Goal: Task Accomplishment & Management: Complete application form

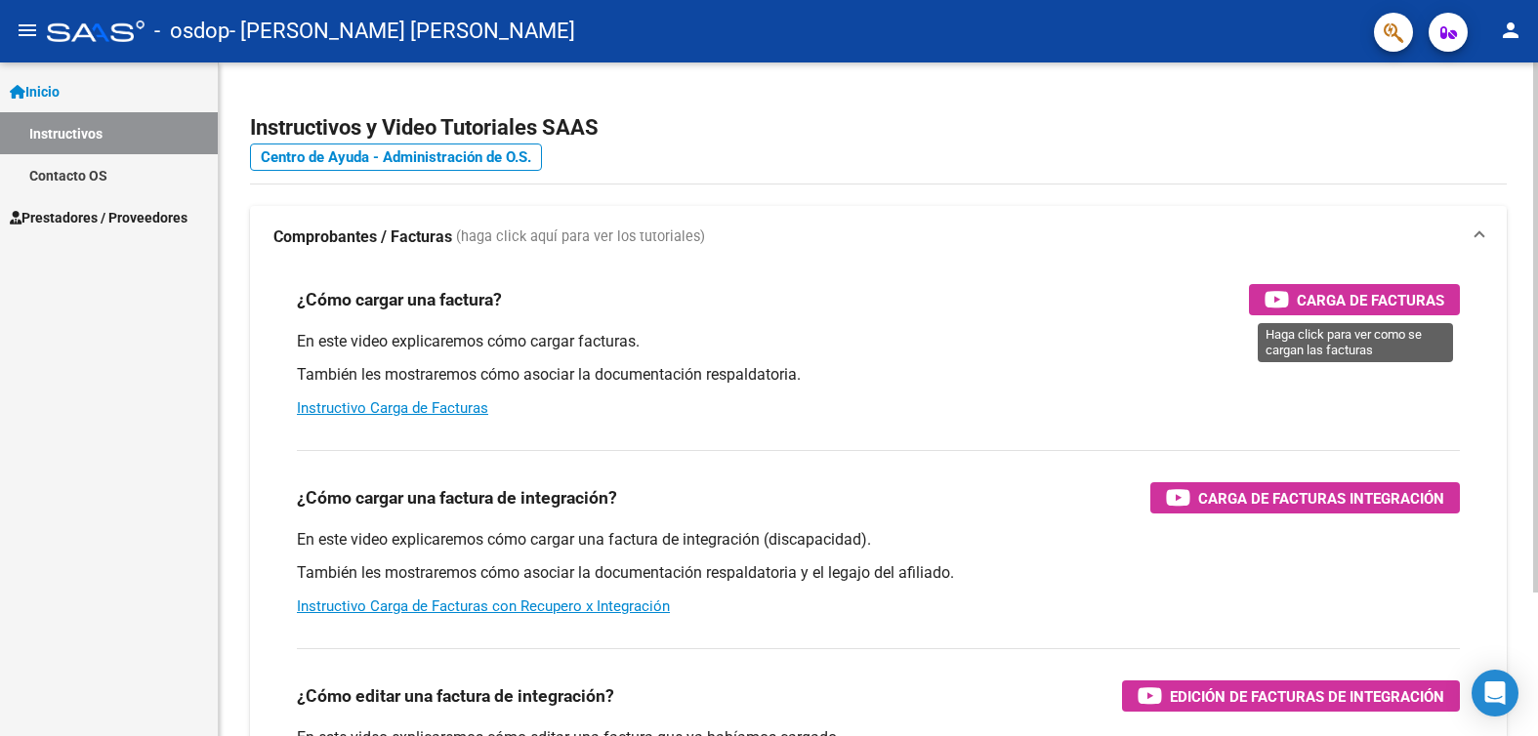
click at [1281, 299] on icon "button" at bounding box center [1277, 299] width 24 height 22
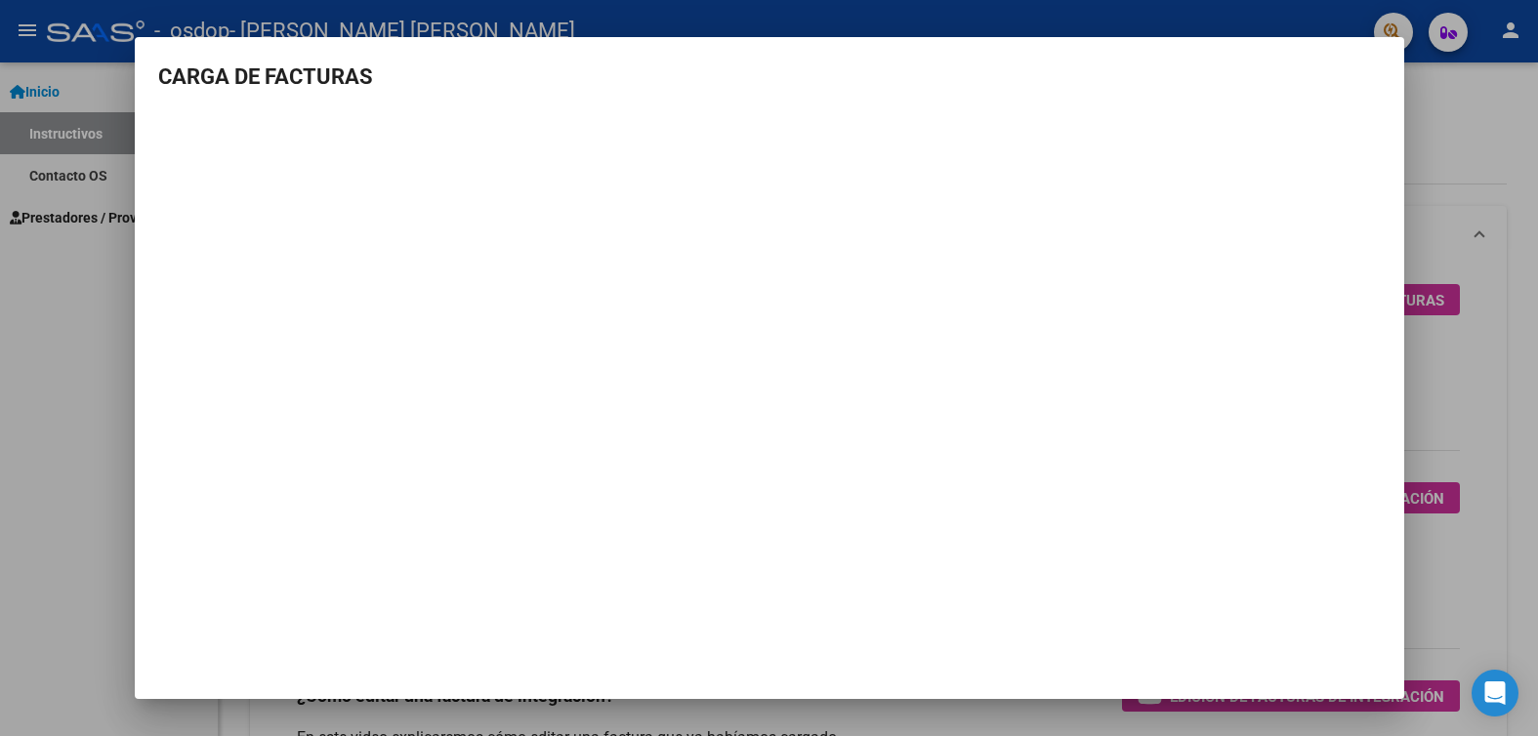
click at [1465, 115] on div at bounding box center [769, 368] width 1538 height 736
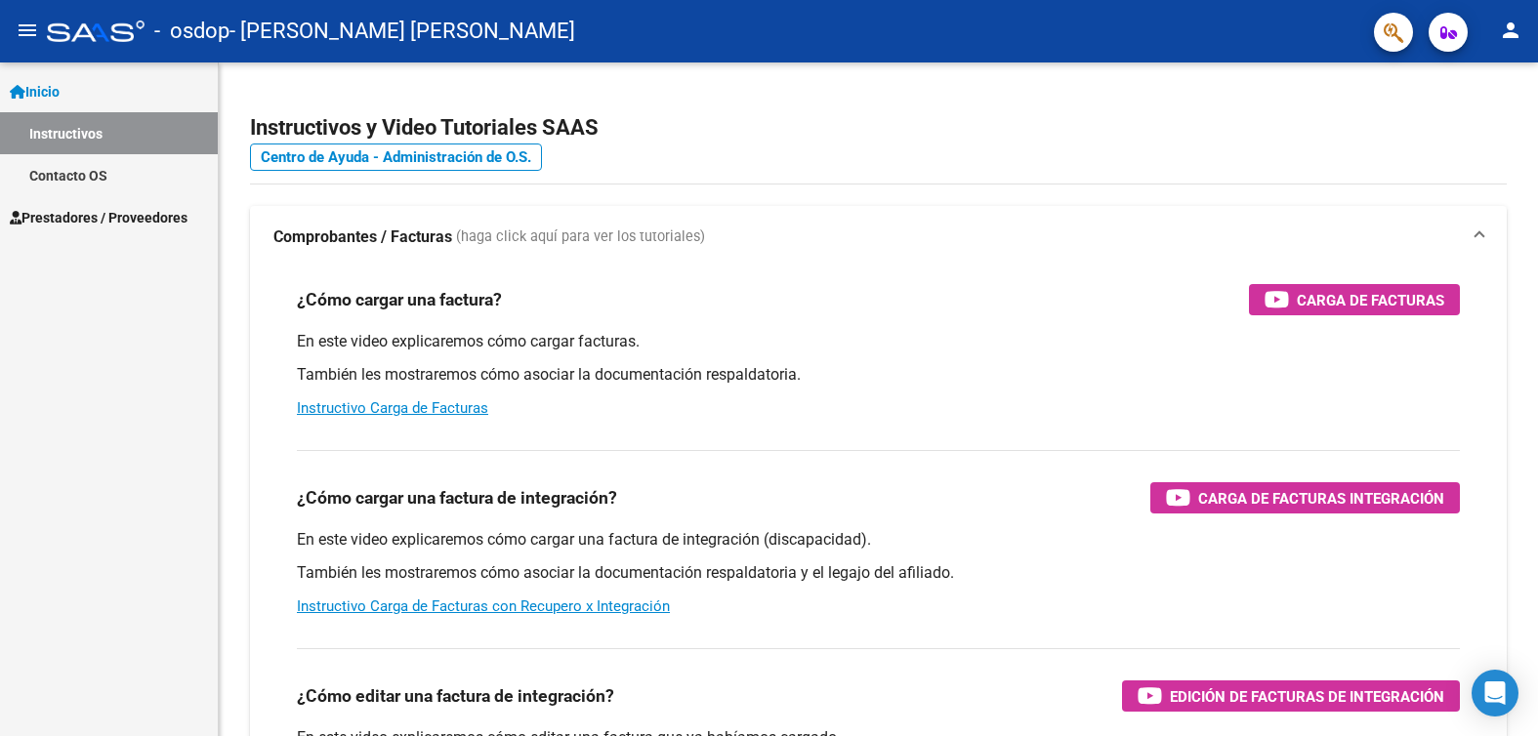
click at [66, 214] on span "Prestadores / Proveedores" at bounding box center [99, 217] width 178 height 21
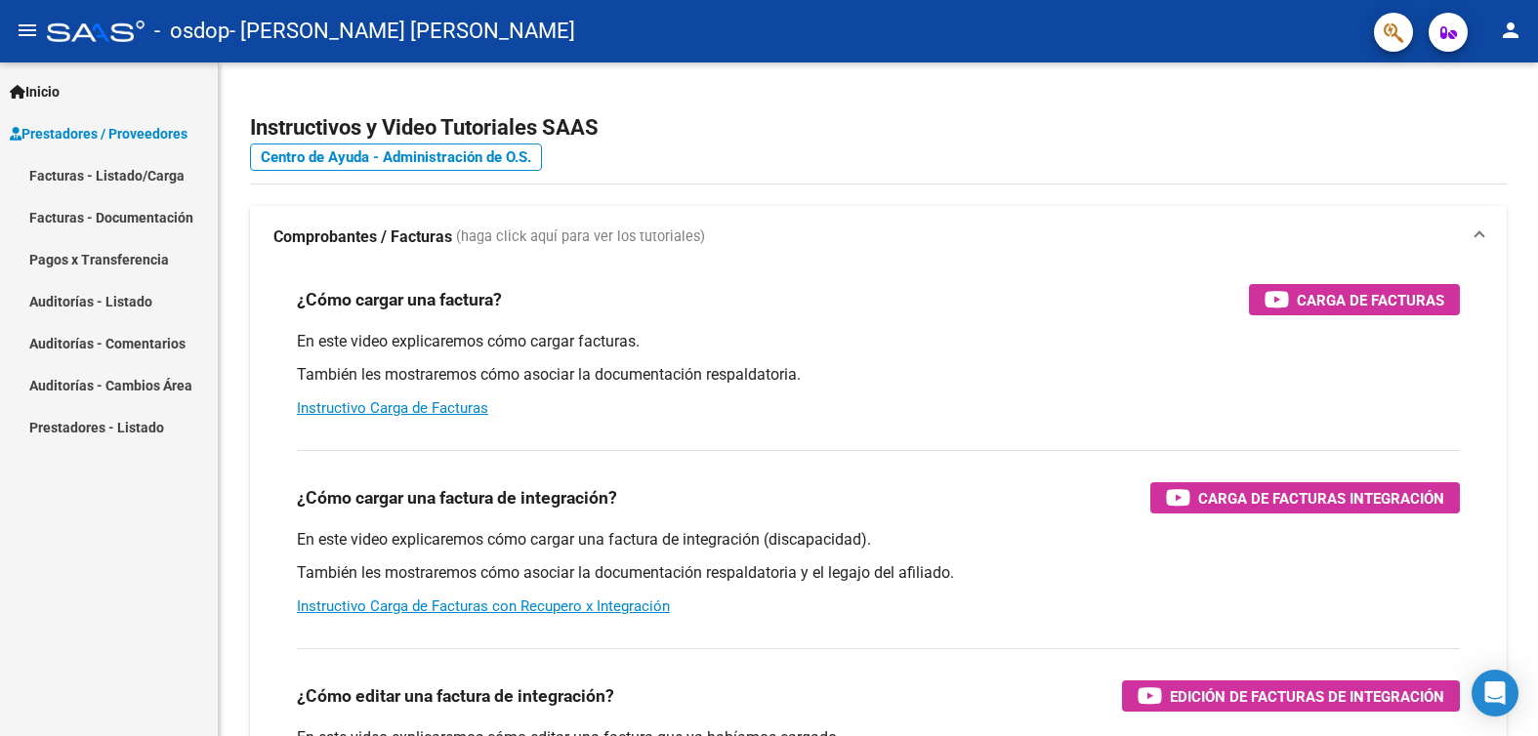
click at [55, 175] on link "Facturas - Listado/Carga" at bounding box center [109, 175] width 218 height 42
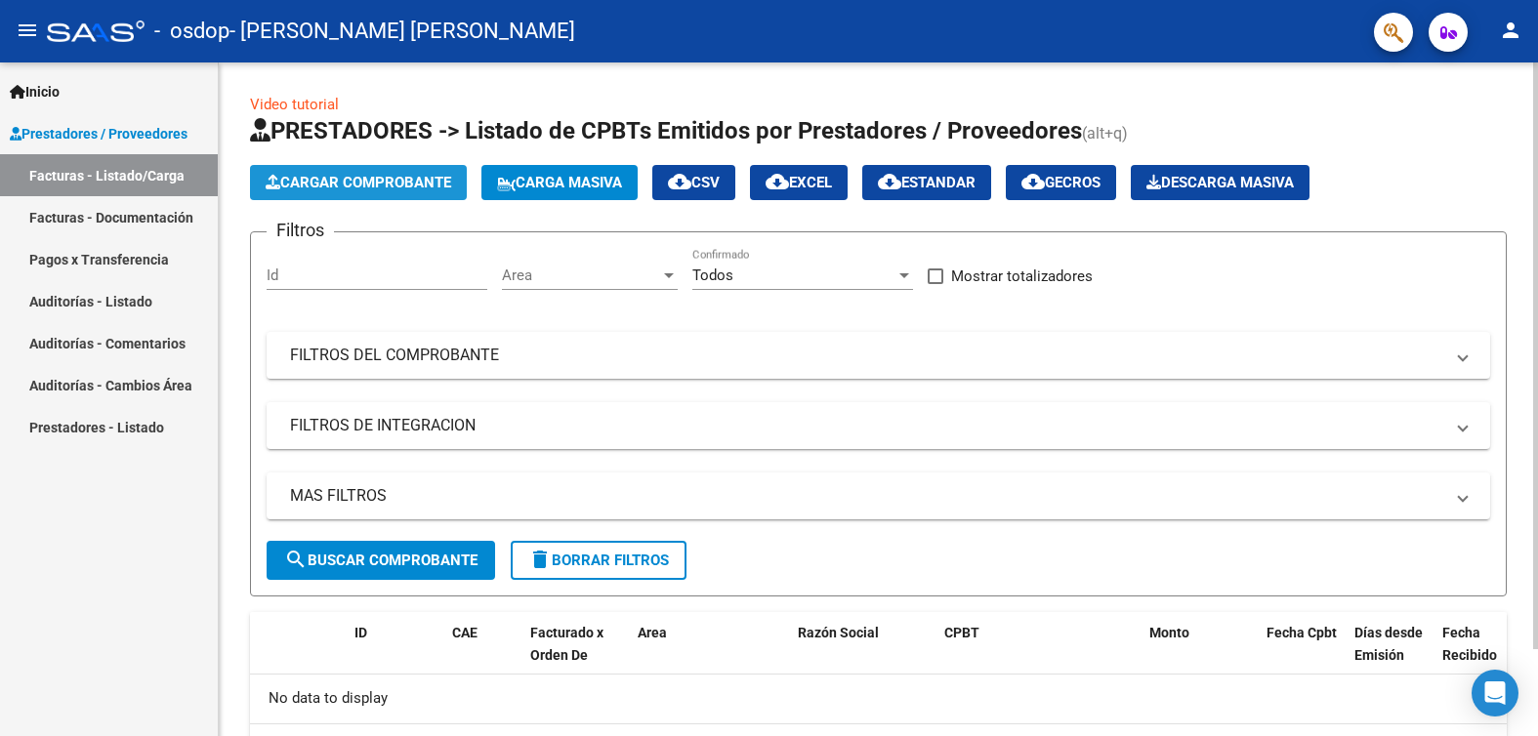
click at [340, 182] on span "Cargar Comprobante" at bounding box center [359, 183] width 186 height 18
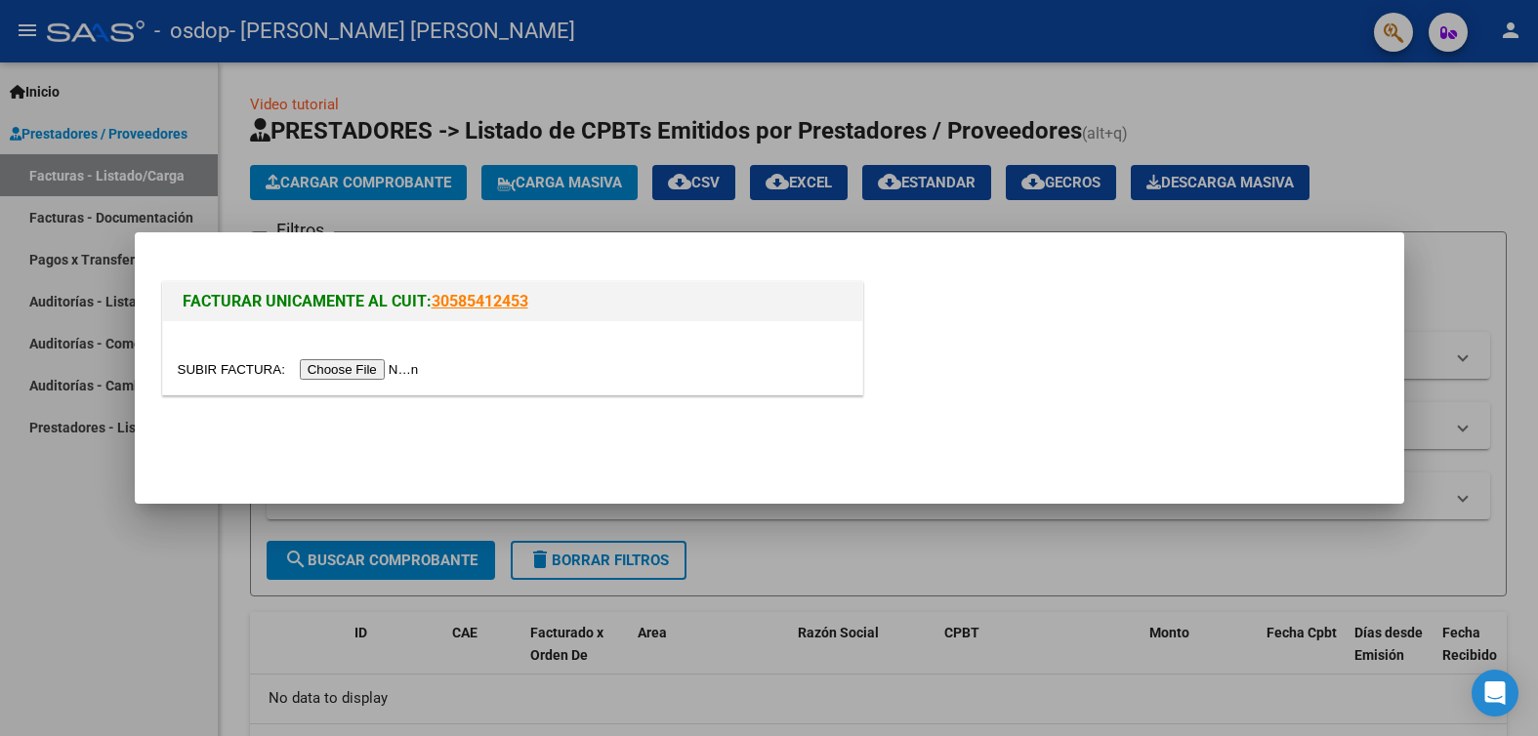
click at [369, 372] on input "file" at bounding box center [301, 369] width 247 height 21
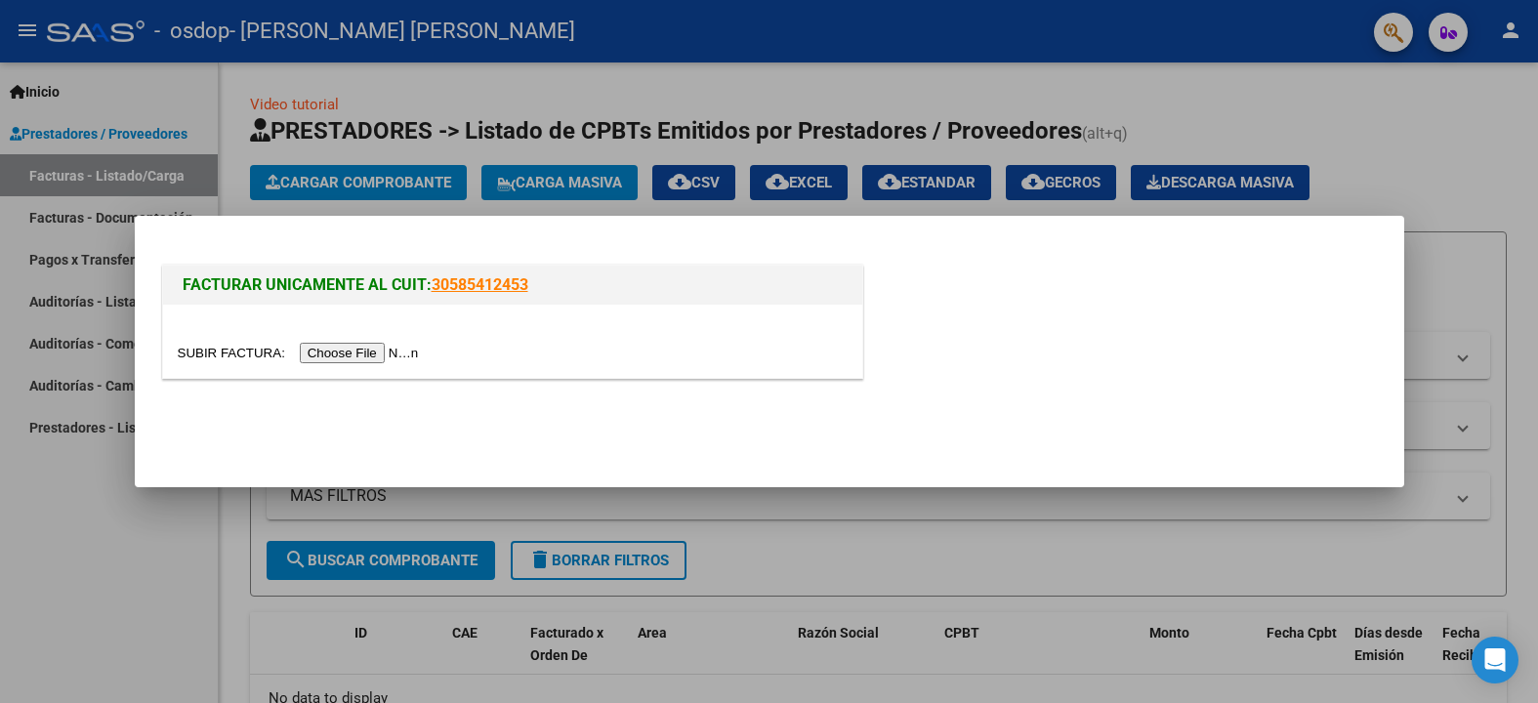
click at [340, 354] on input "file" at bounding box center [301, 353] width 247 height 21
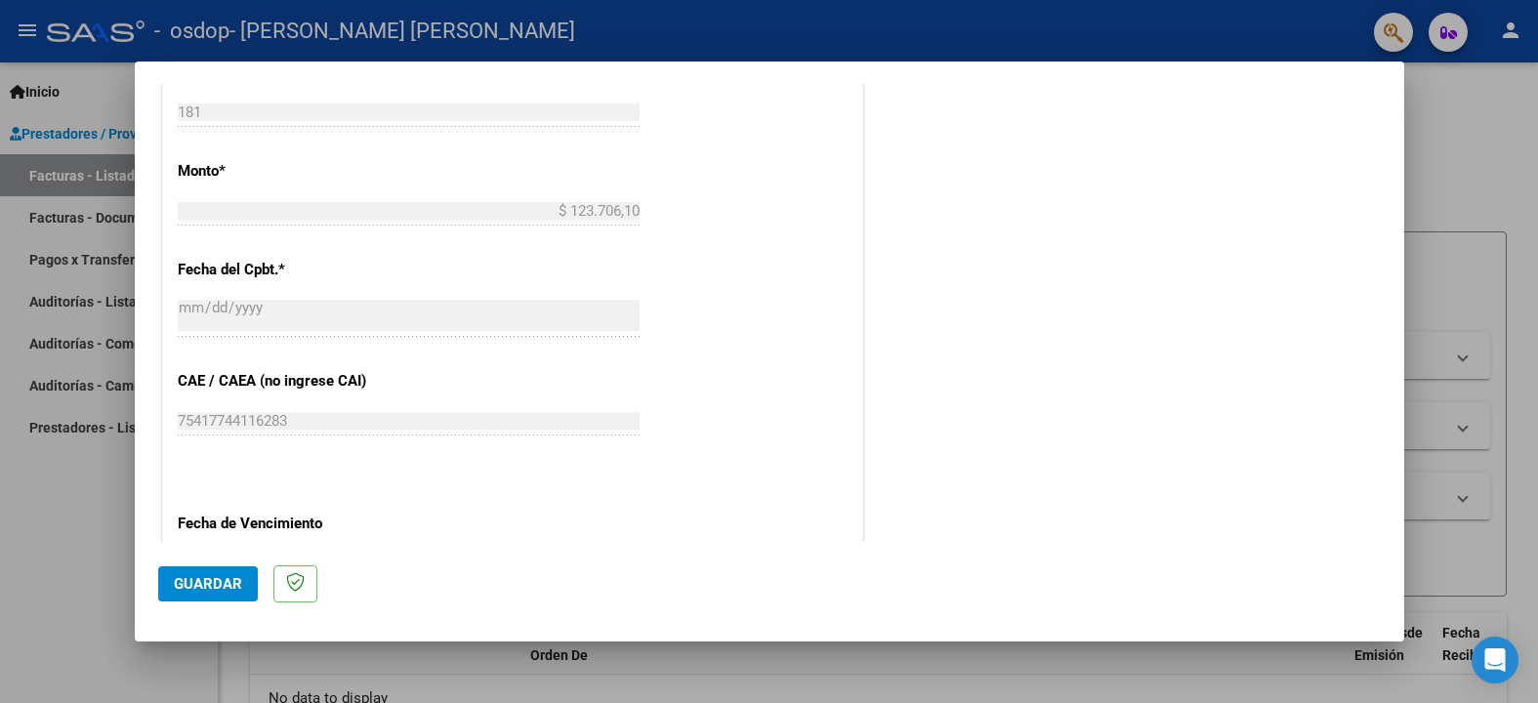
scroll to position [1065, 0]
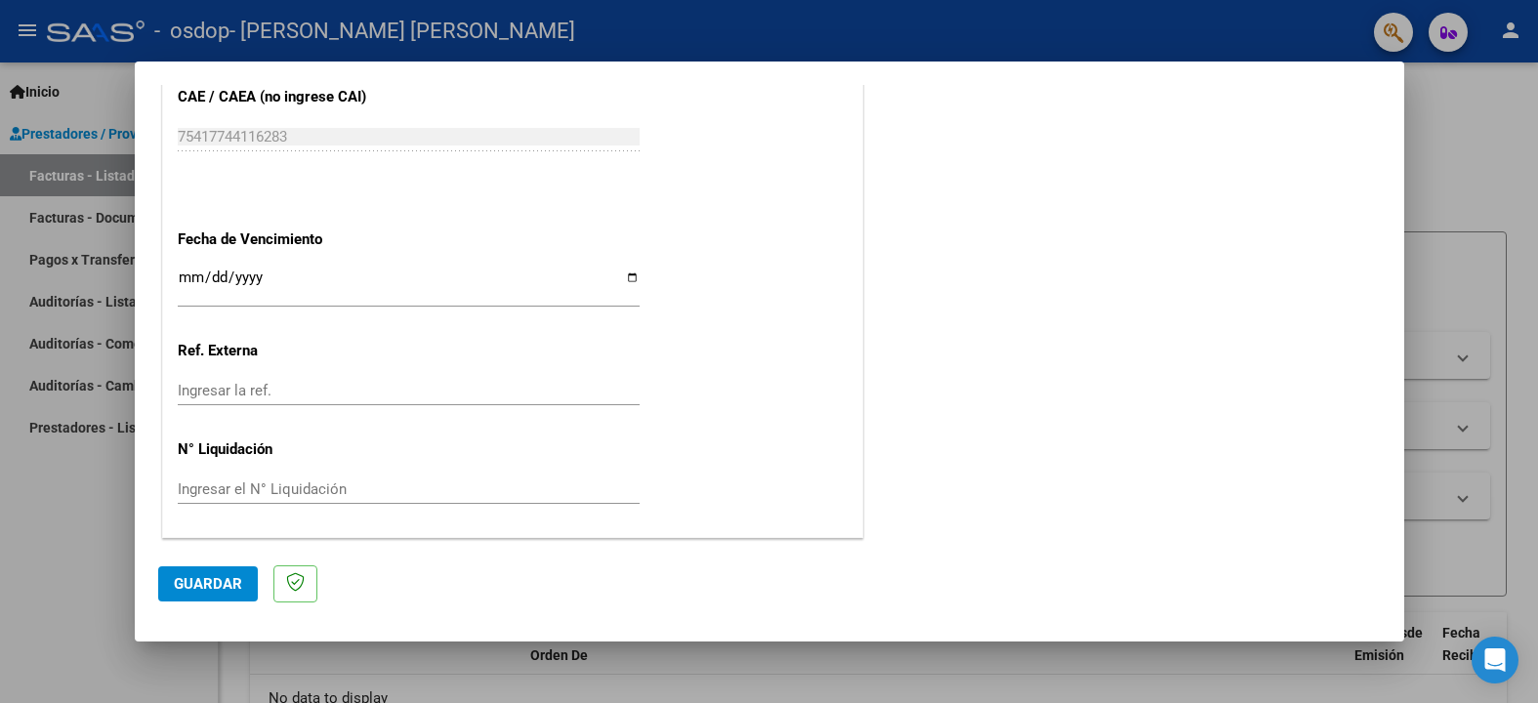
click at [227, 596] on button "Guardar" at bounding box center [208, 583] width 100 height 35
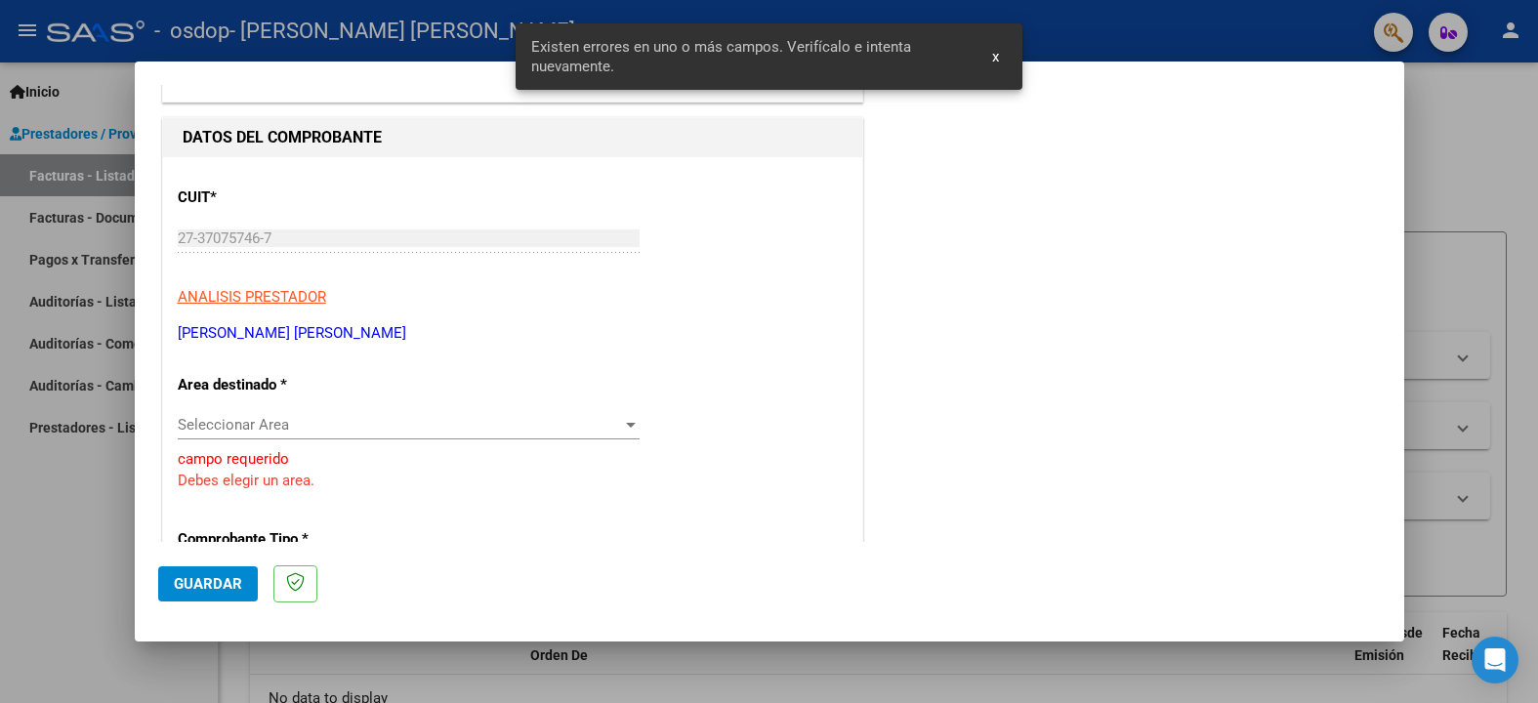
scroll to position [0, 0]
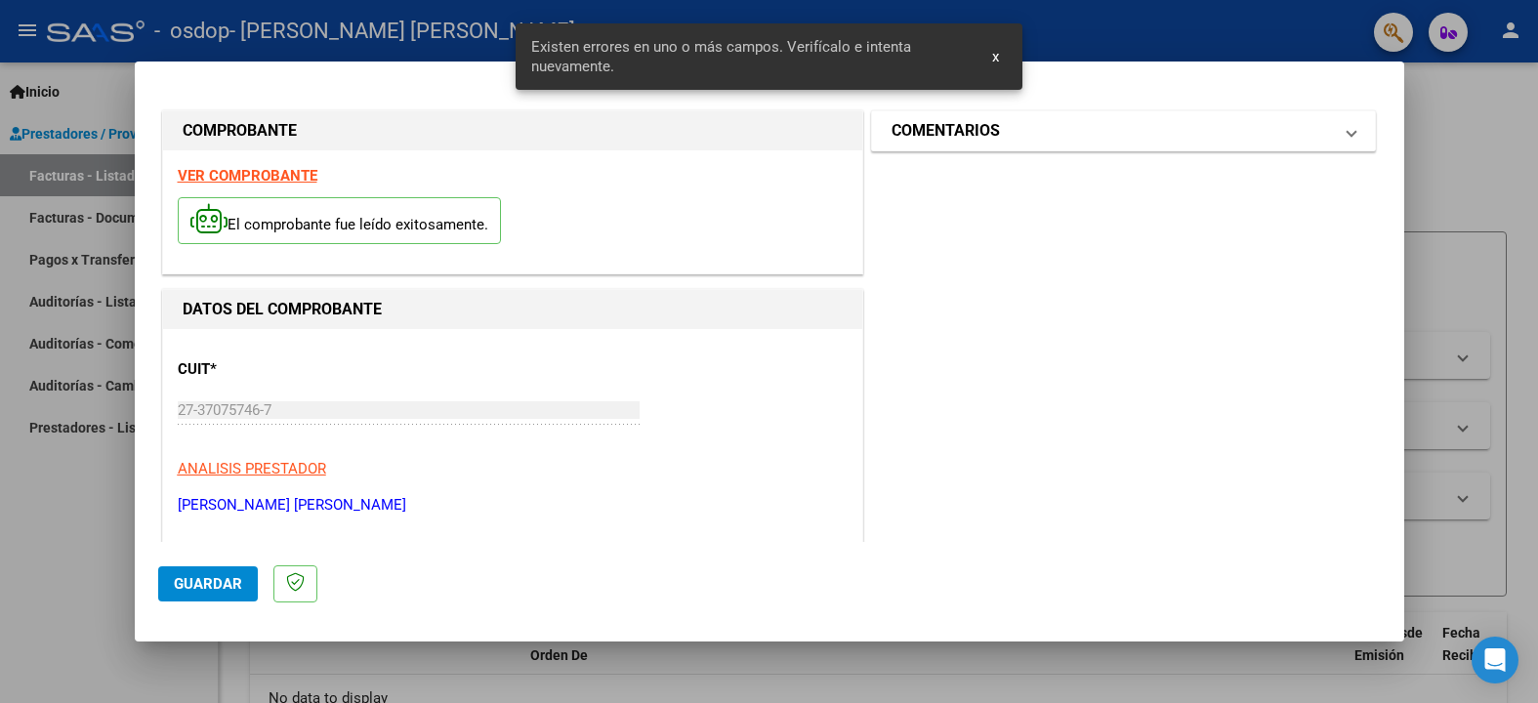
click at [964, 139] on h1 "COMENTARIOS" at bounding box center [946, 130] width 108 height 23
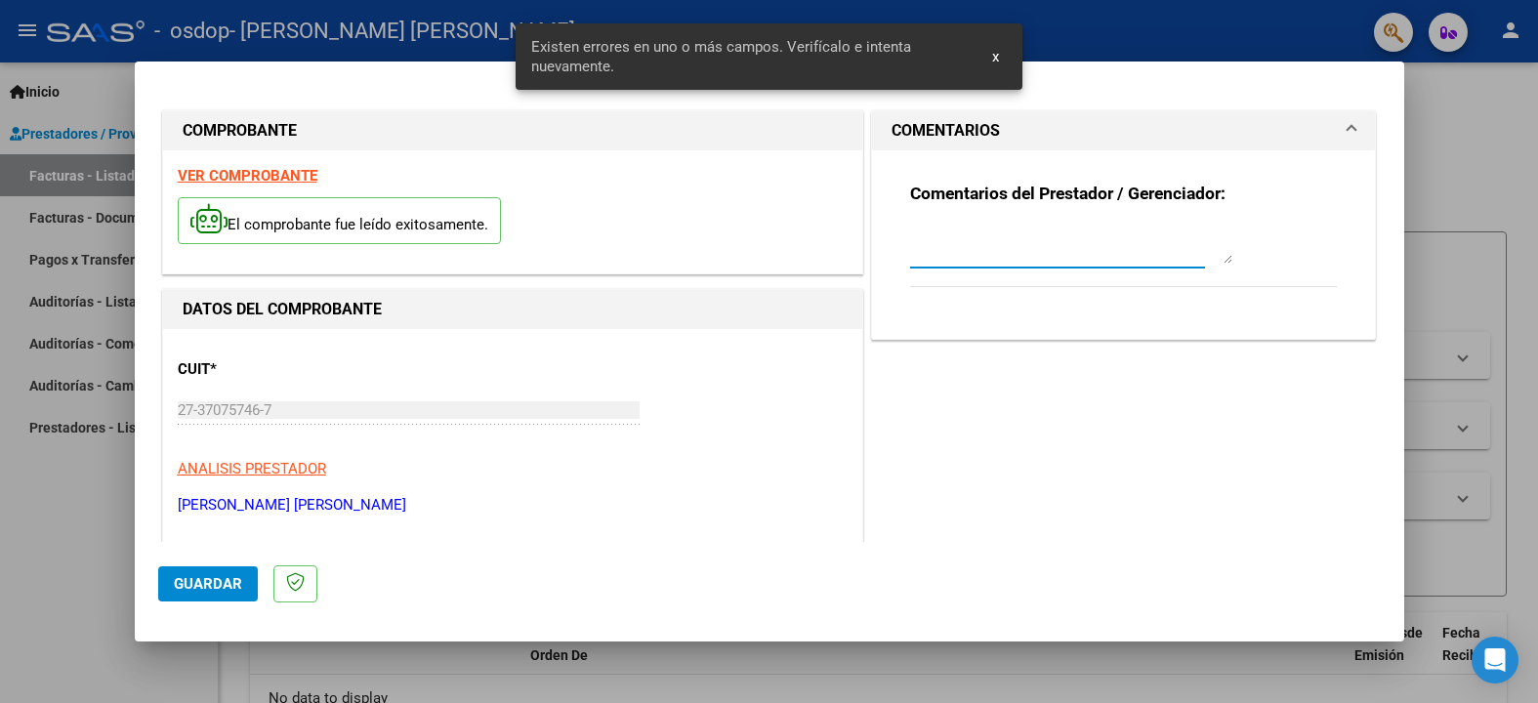
click at [984, 248] on textarea at bounding box center [1071, 244] width 322 height 39
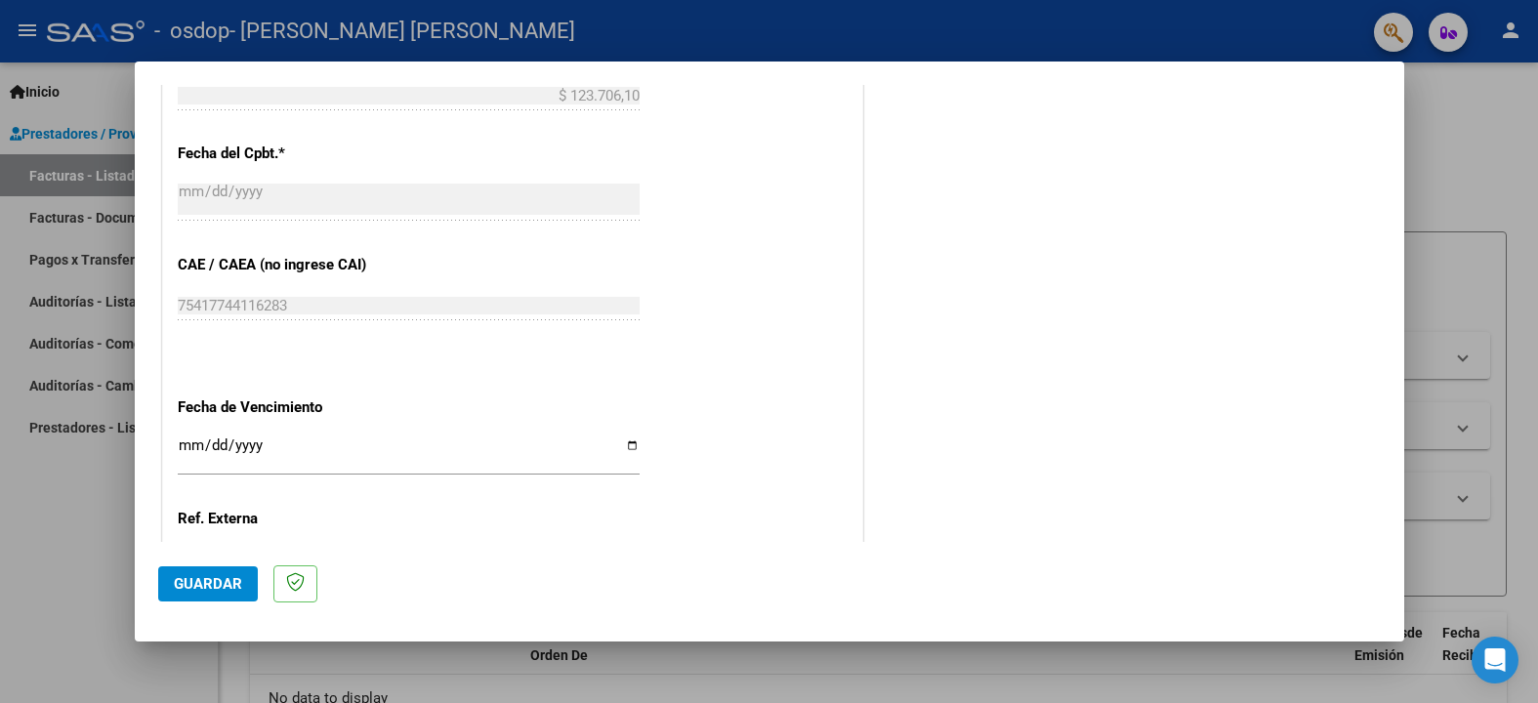
scroll to position [1122, 0]
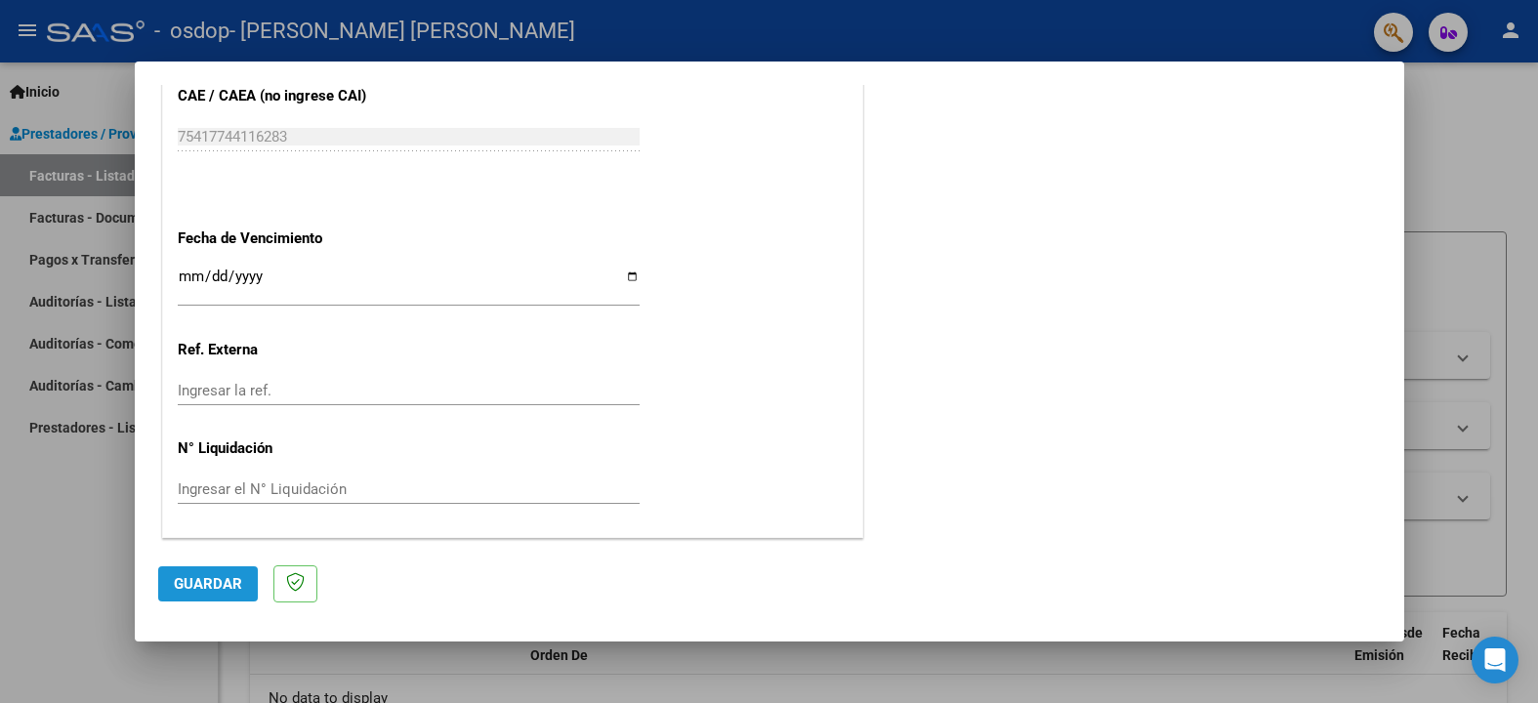
click at [208, 588] on span "Guardar" at bounding box center [208, 584] width 68 height 18
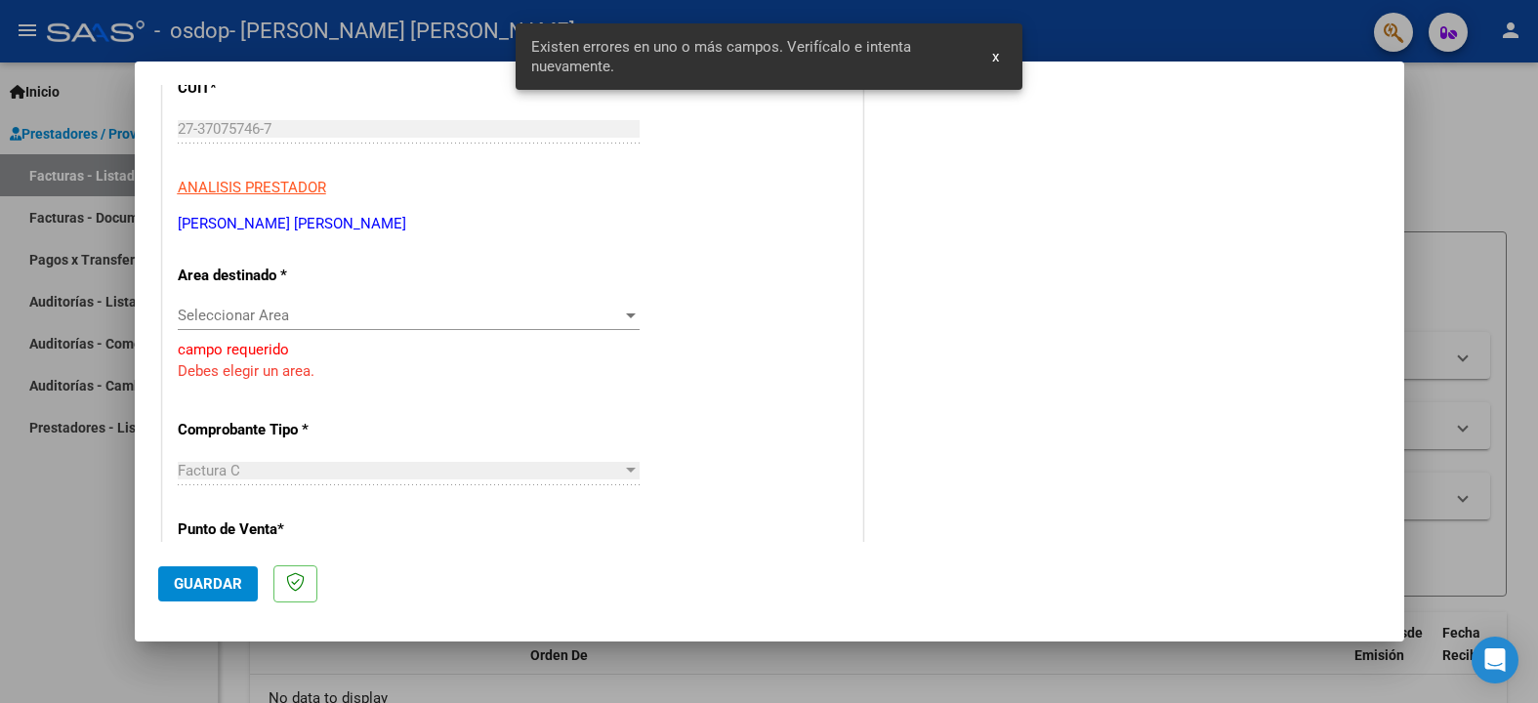
scroll to position [280, 0]
click at [307, 311] on span "Seleccionar Area" at bounding box center [400, 317] width 444 height 18
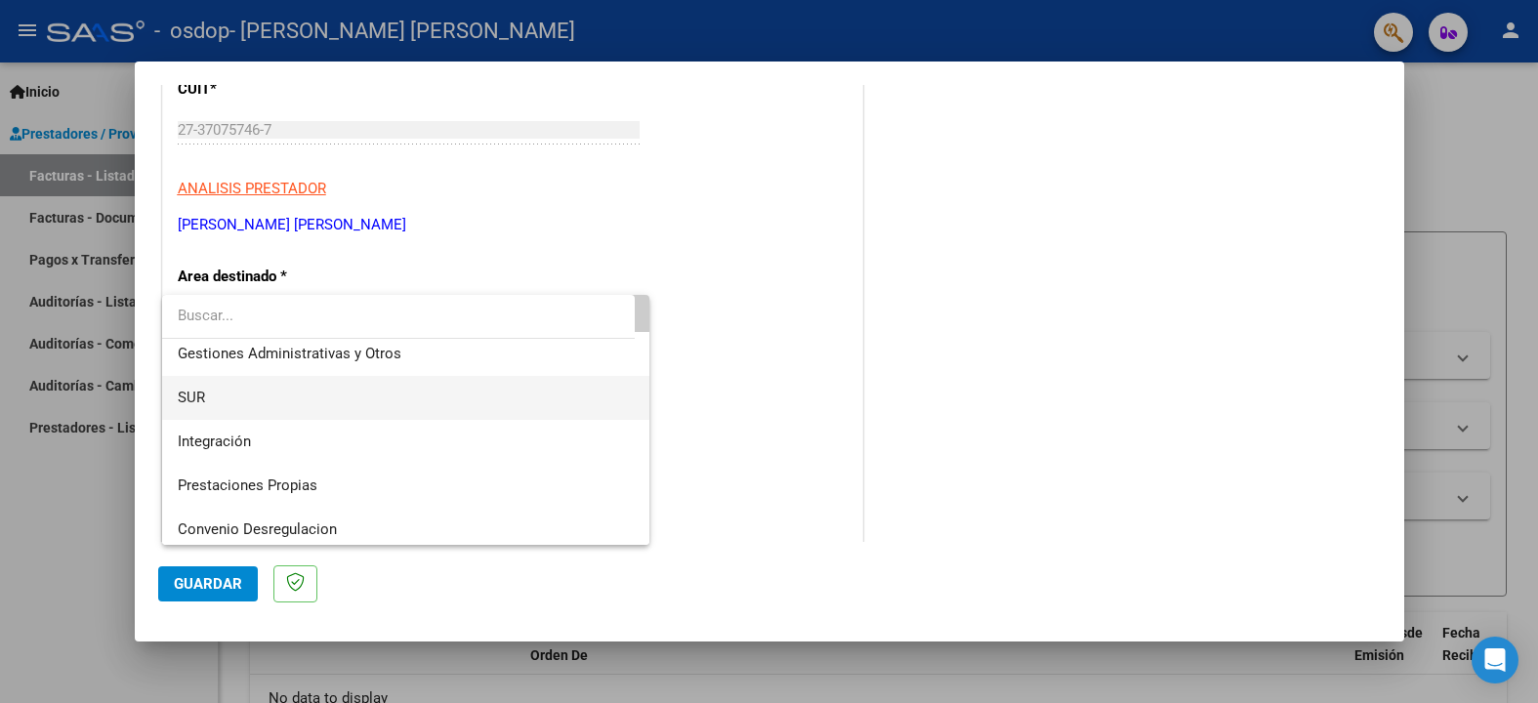
scroll to position [145, 0]
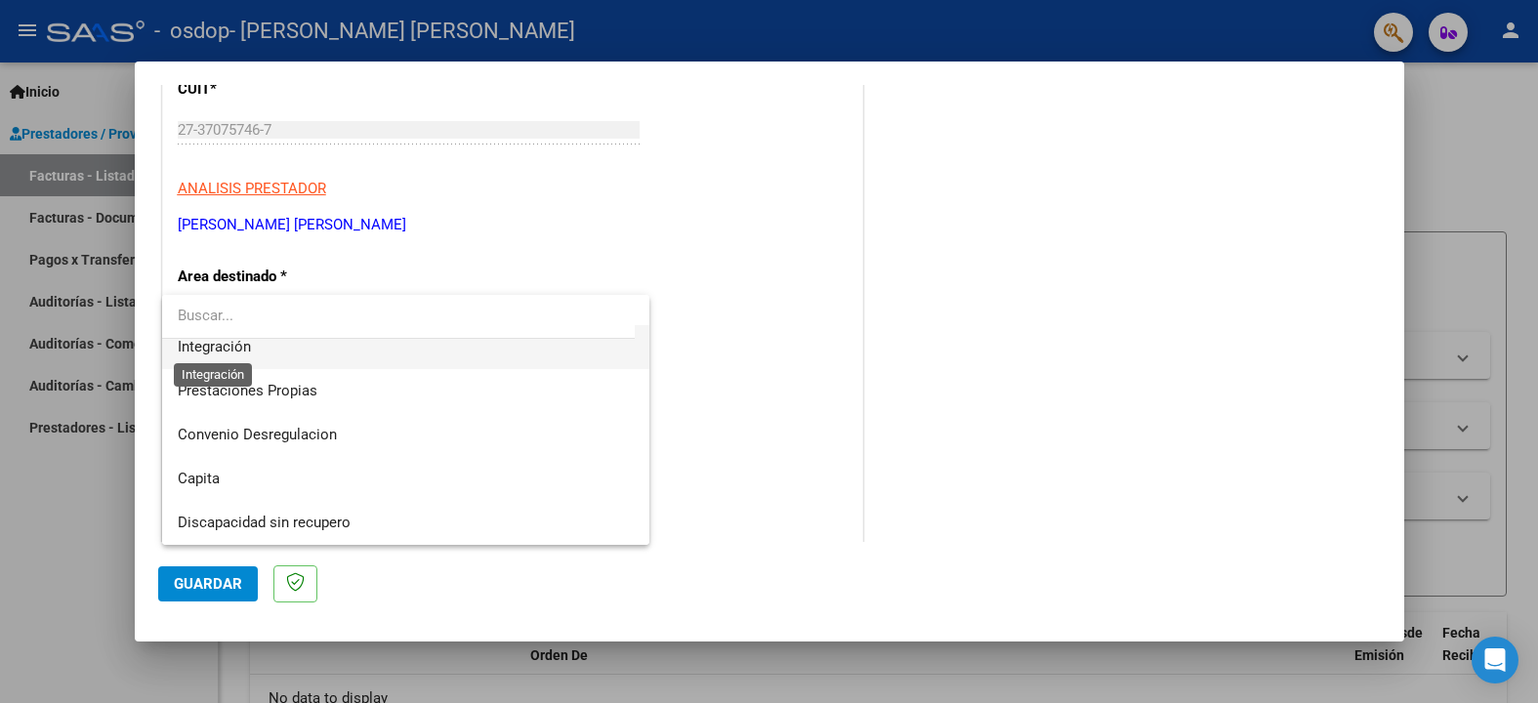
click at [244, 353] on span "Integración" at bounding box center [214, 347] width 73 height 18
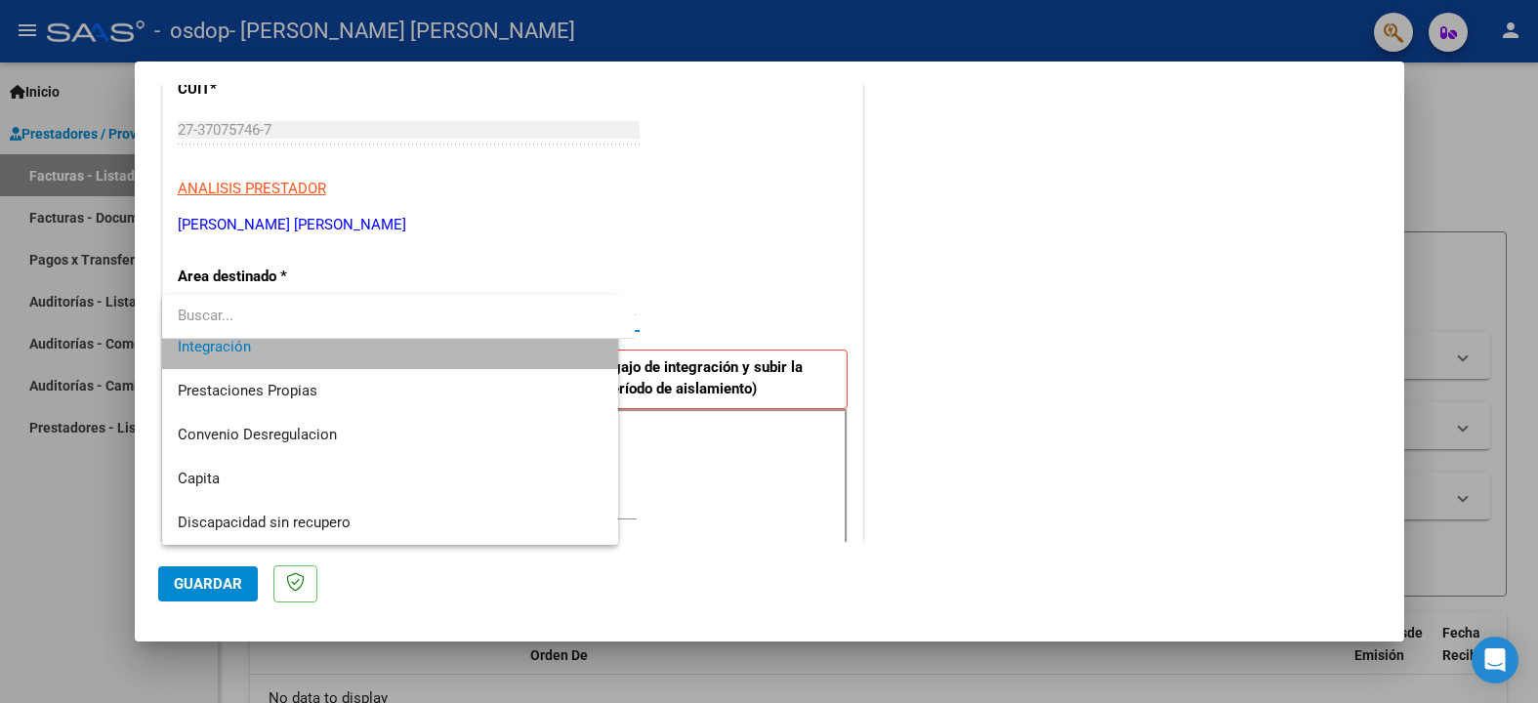
scroll to position [132, 0]
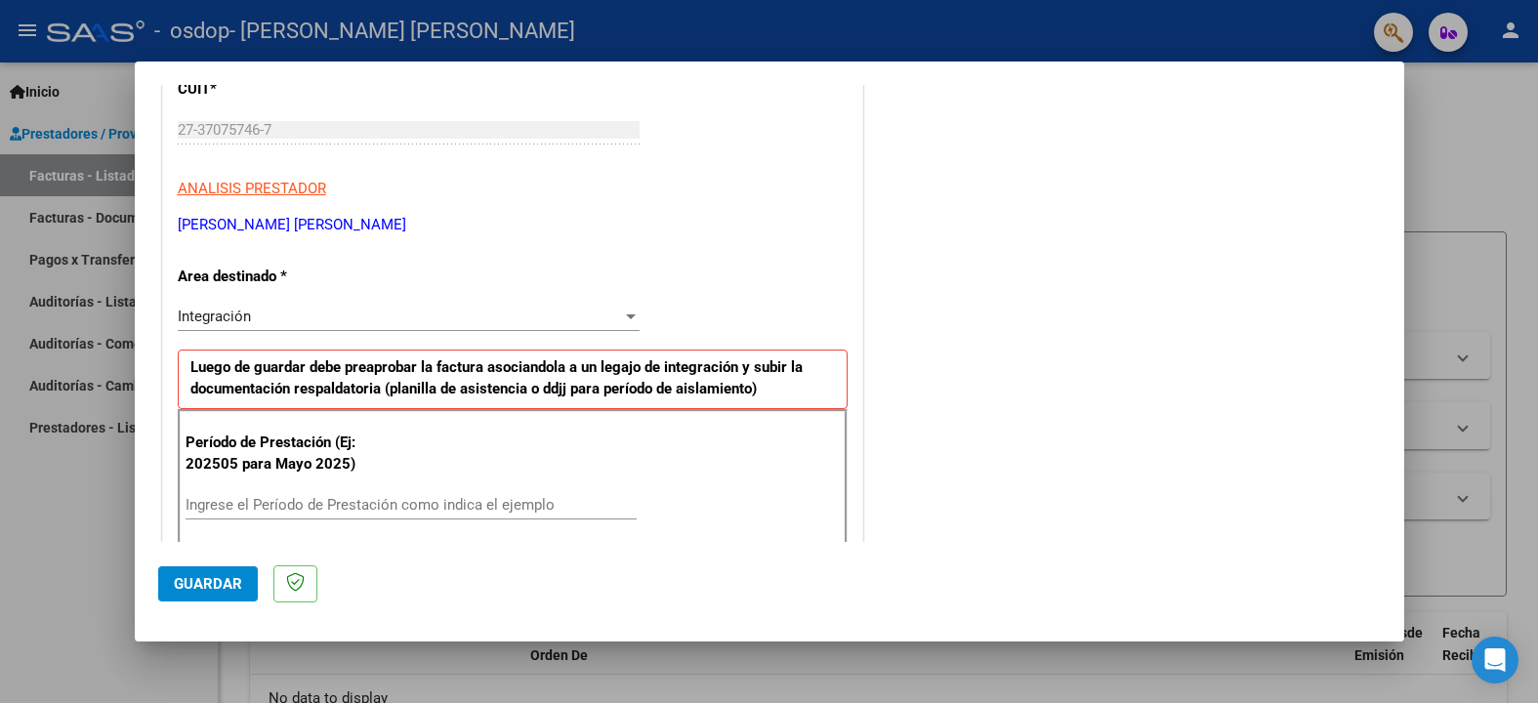
click at [415, 492] on div "Ingrese el Período de Prestación como indica el ejemplo" at bounding box center [411, 504] width 451 height 29
click at [391, 511] on input "Ingrese el Período de Prestación como indica el ejemplo" at bounding box center [411, 505] width 451 height 18
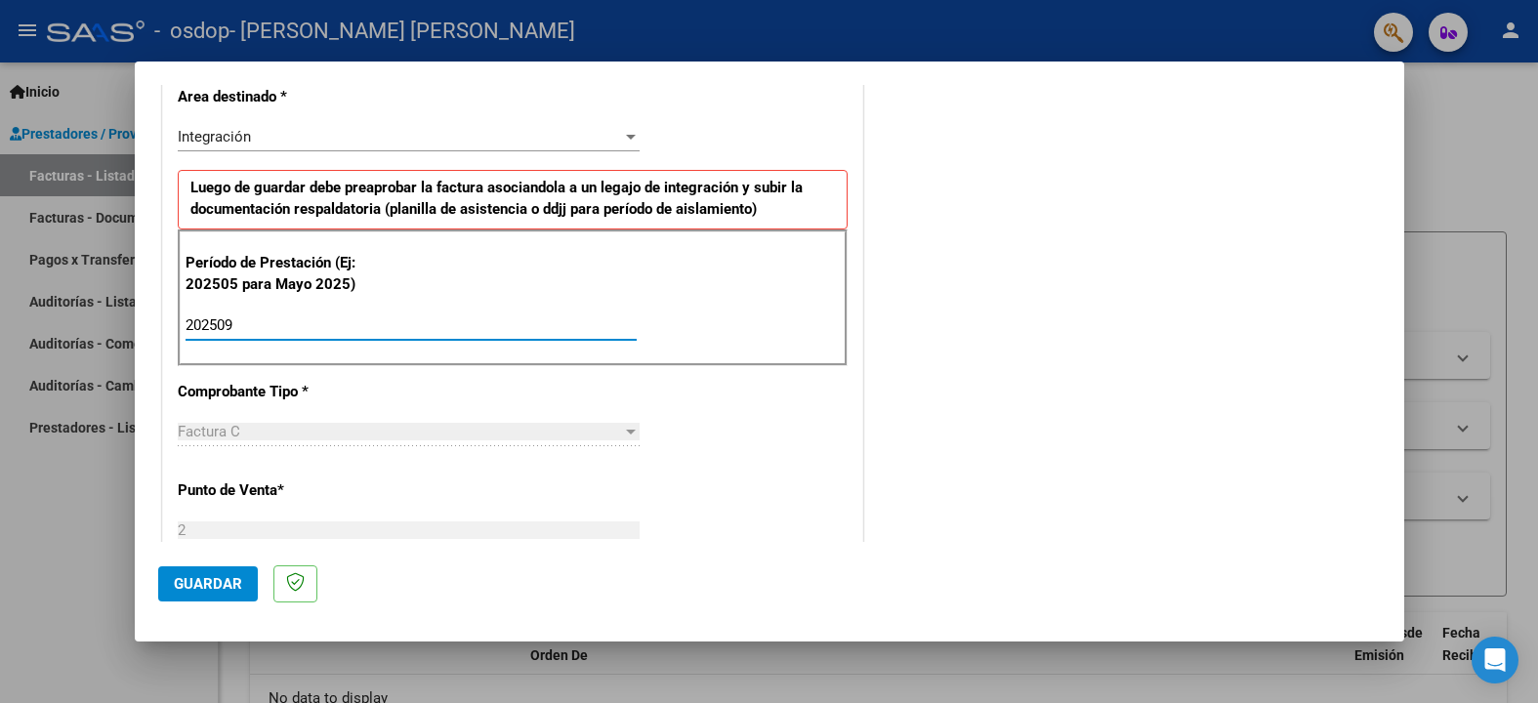
scroll to position [476, 0]
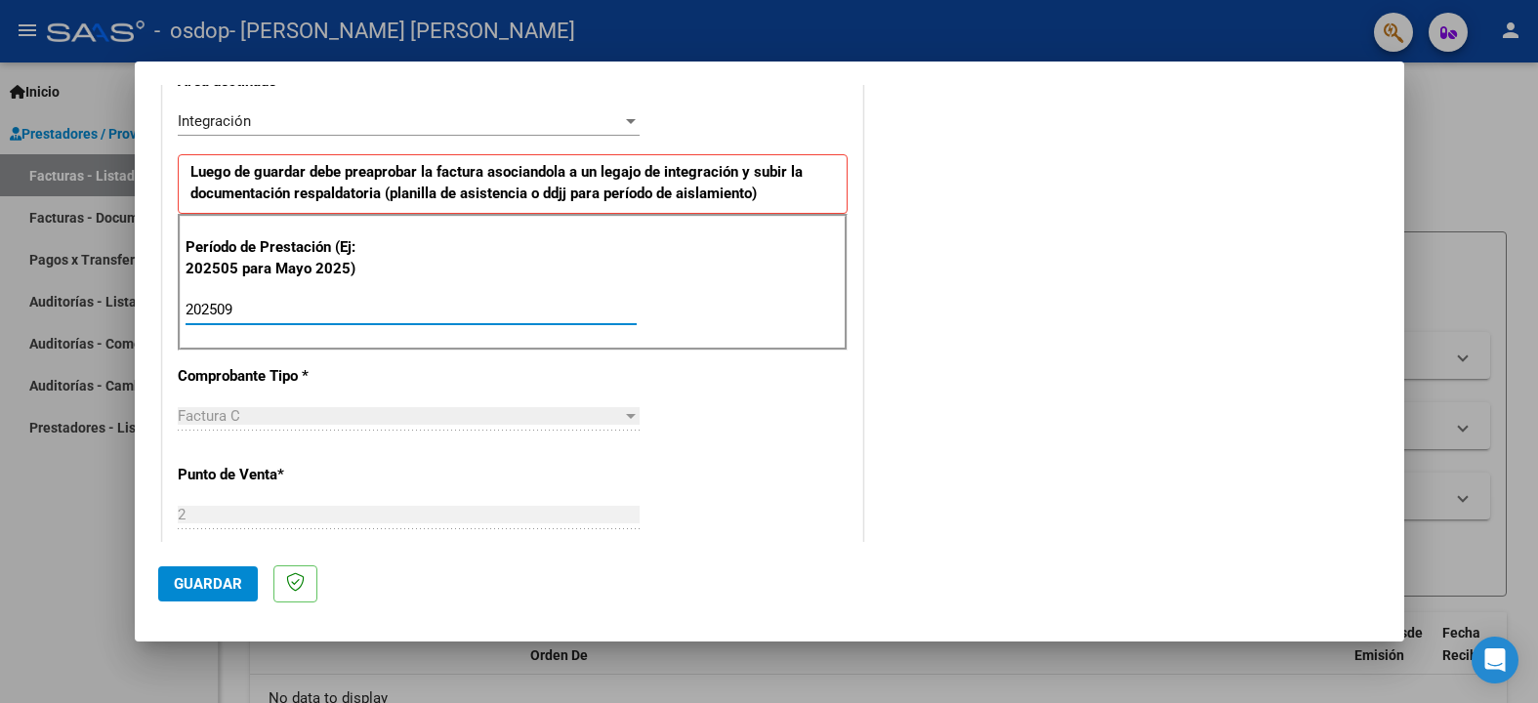
type input "202509"
click at [733, 384] on div "CUIT * 27-37075746-7 Ingresar CUIT ANALISIS PRESTADOR [PERSON_NAME] [DATE][PERS…" at bounding box center [512, 589] width 699 height 1470
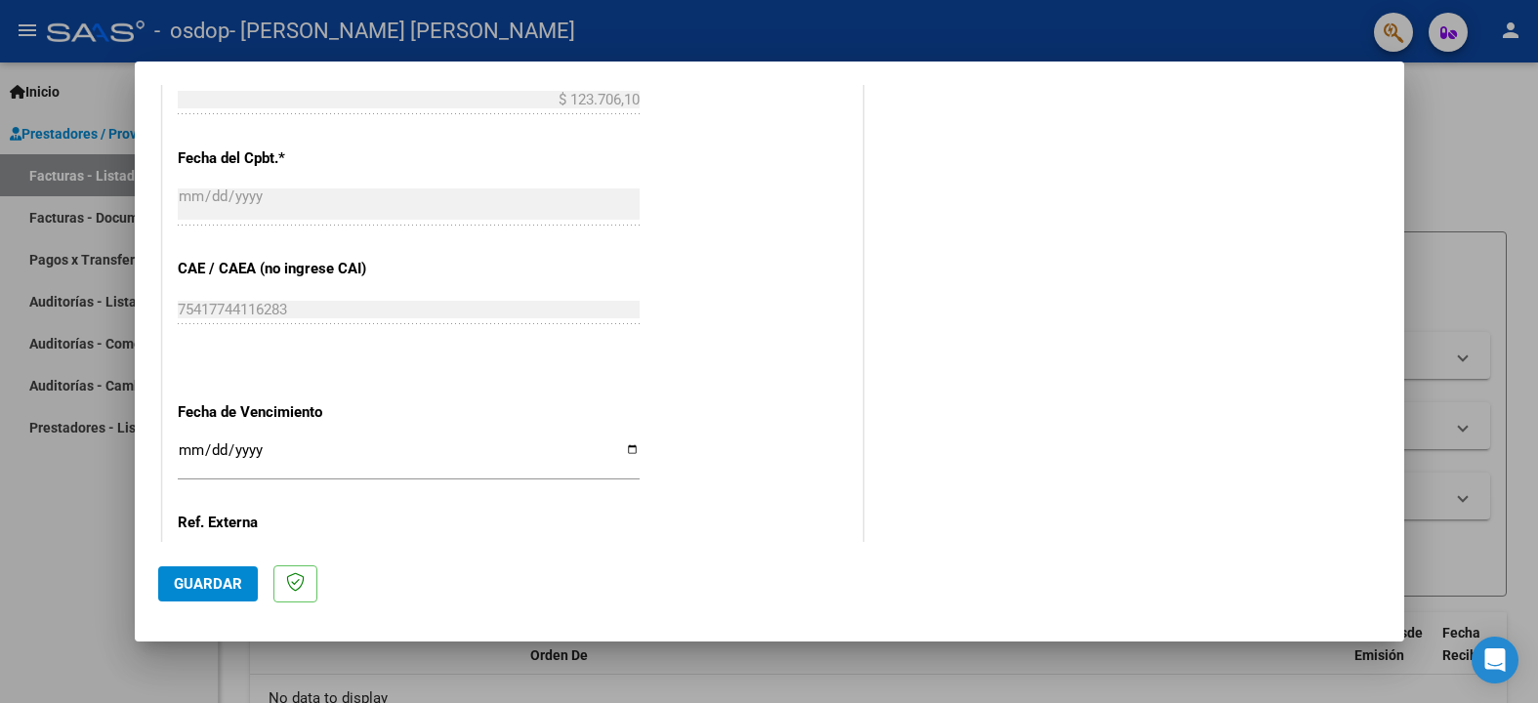
scroll to position [1262, 0]
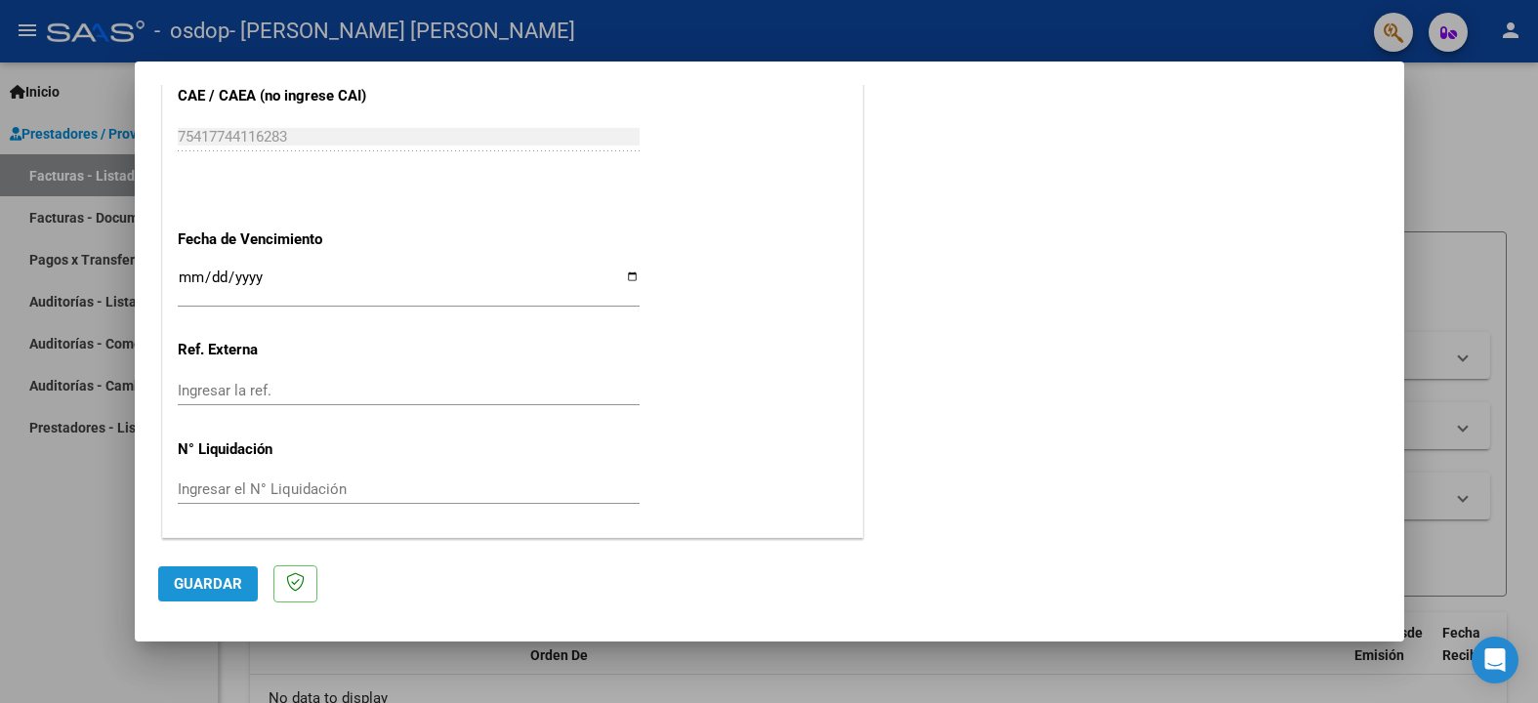
click at [218, 591] on span "Guardar" at bounding box center [208, 584] width 68 height 18
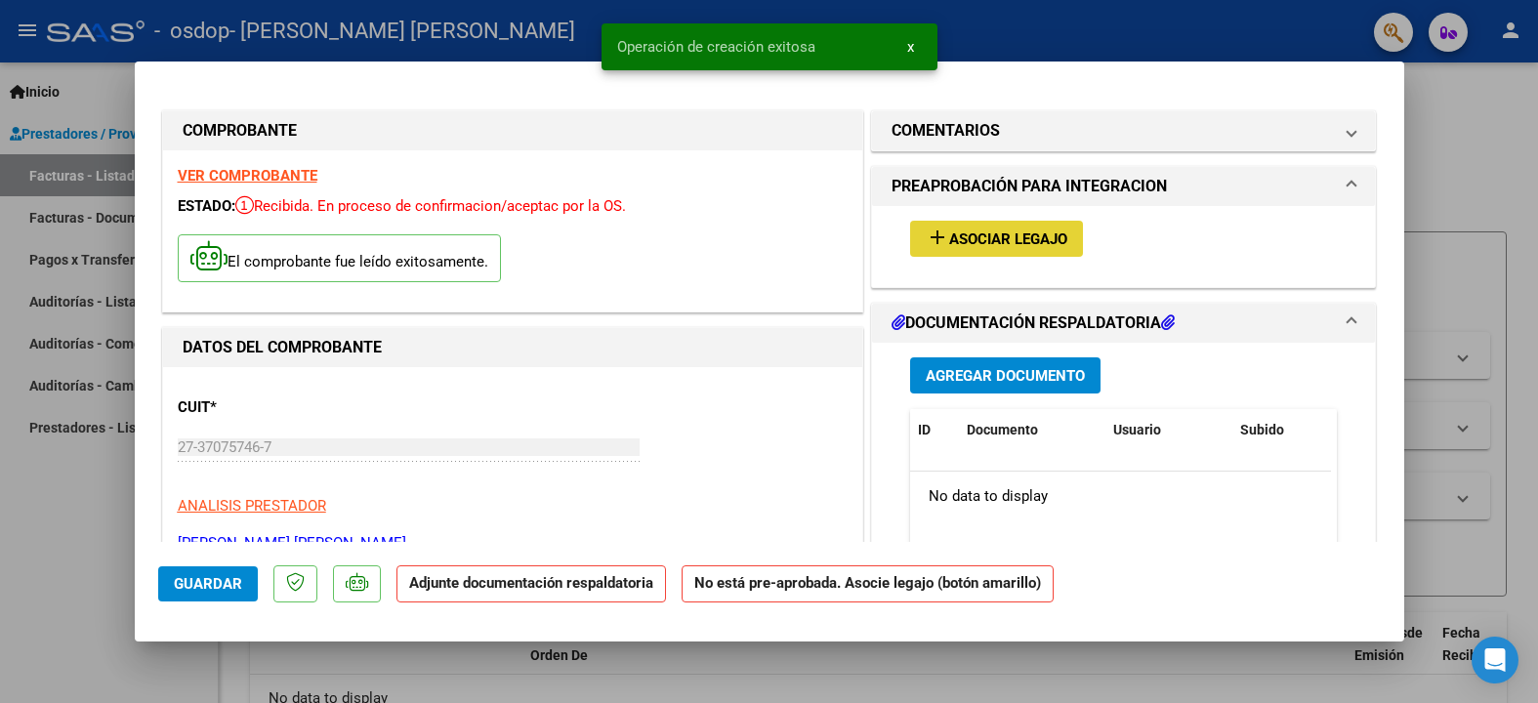
click at [1045, 243] on span "Asociar Legajo" at bounding box center [1008, 239] width 118 height 18
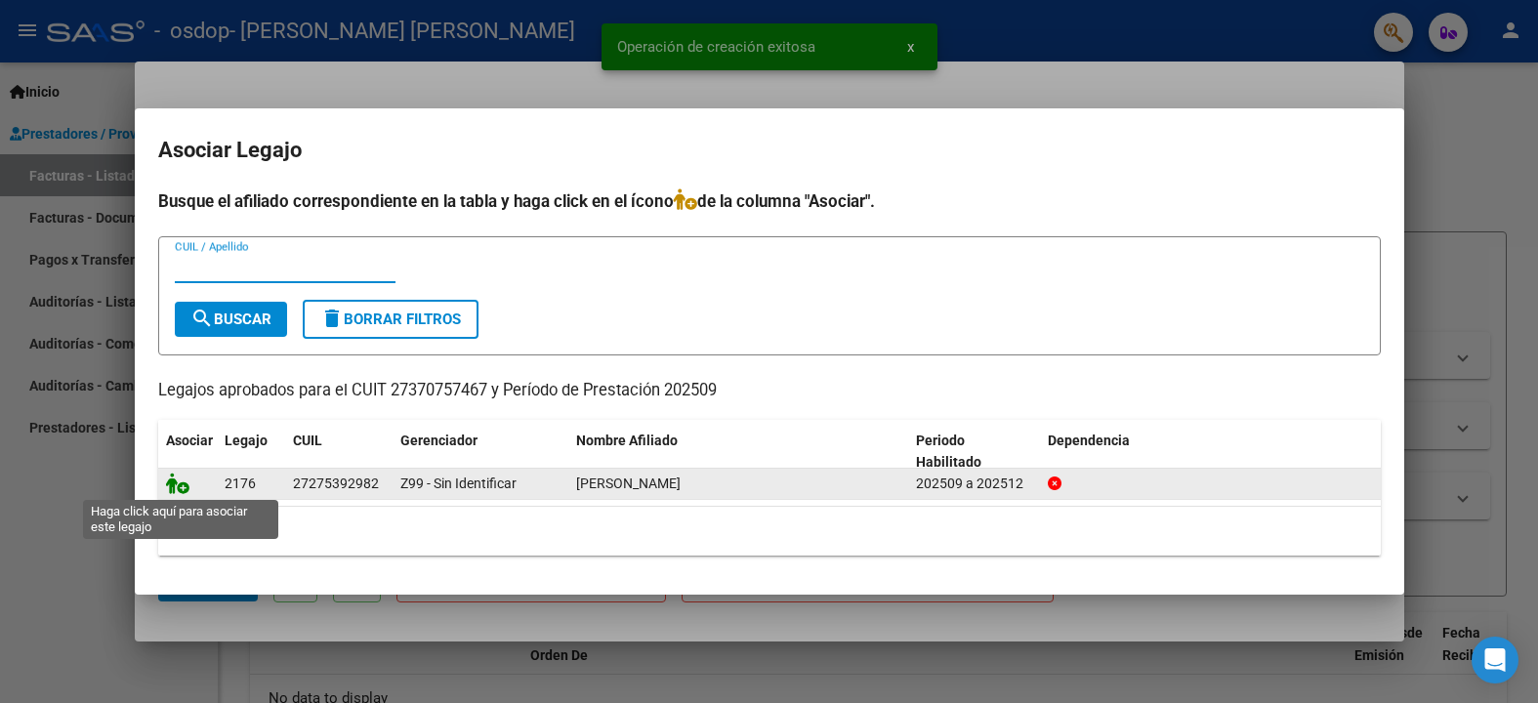
click at [179, 482] on icon at bounding box center [177, 483] width 23 height 21
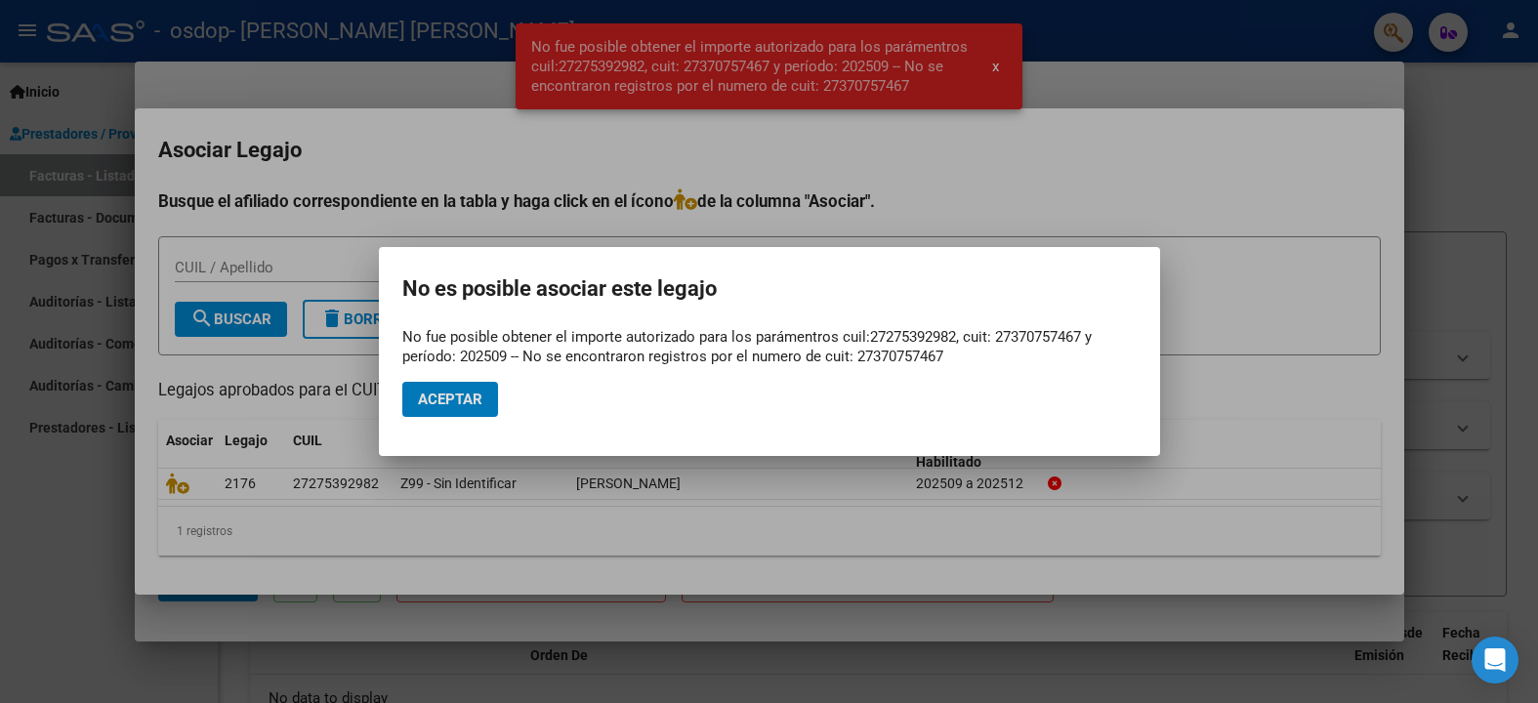
click at [440, 404] on span "Aceptar" at bounding box center [450, 400] width 64 height 18
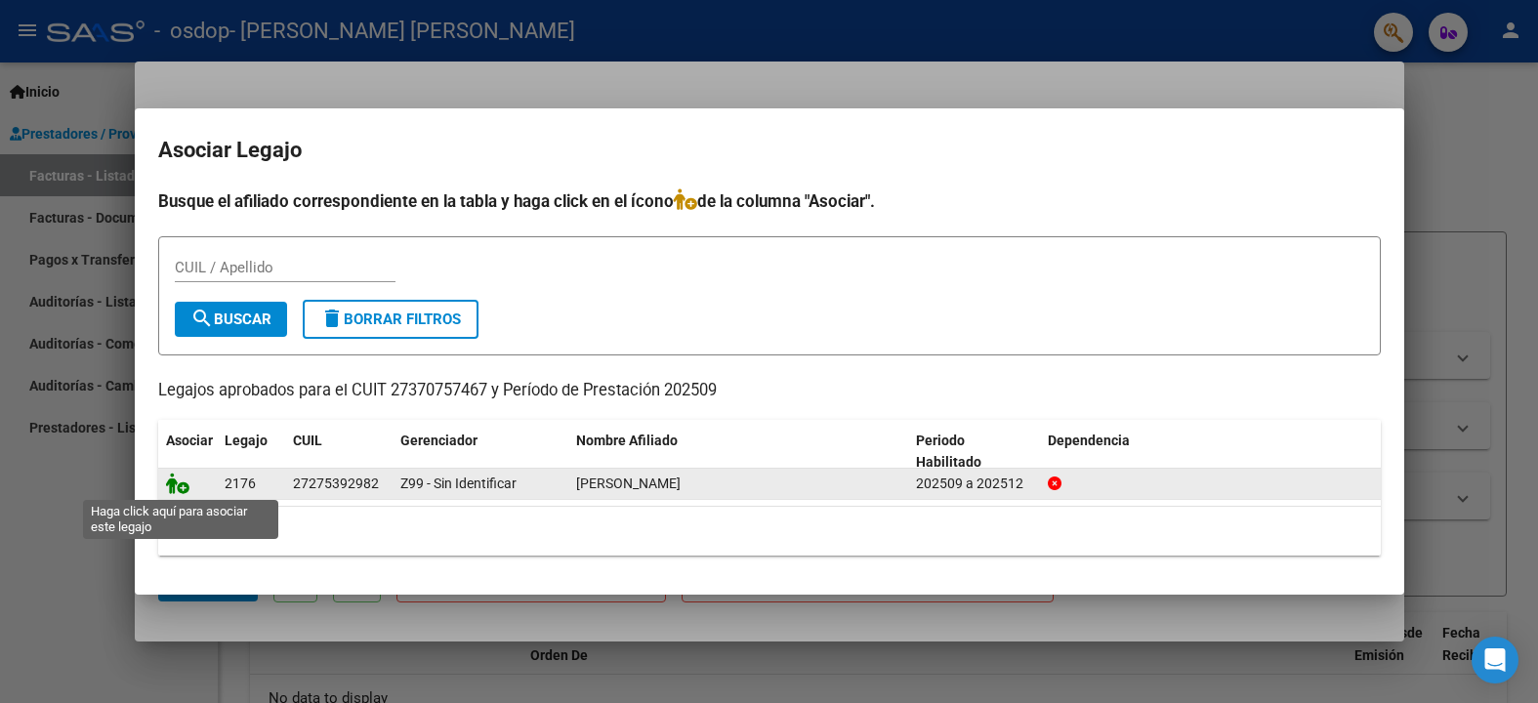
click at [179, 490] on icon at bounding box center [177, 483] width 23 height 21
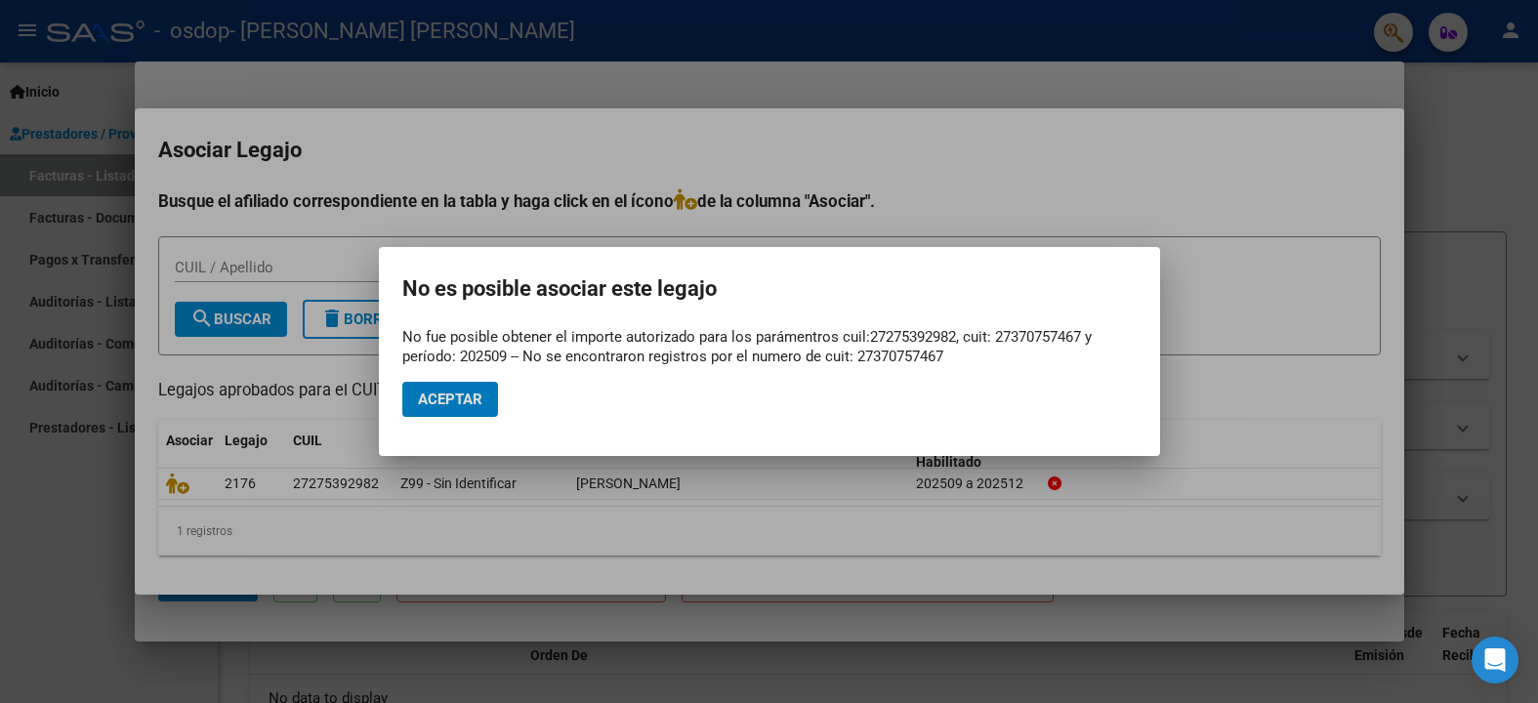
click at [451, 415] on button "Aceptar" at bounding box center [450, 399] width 96 height 35
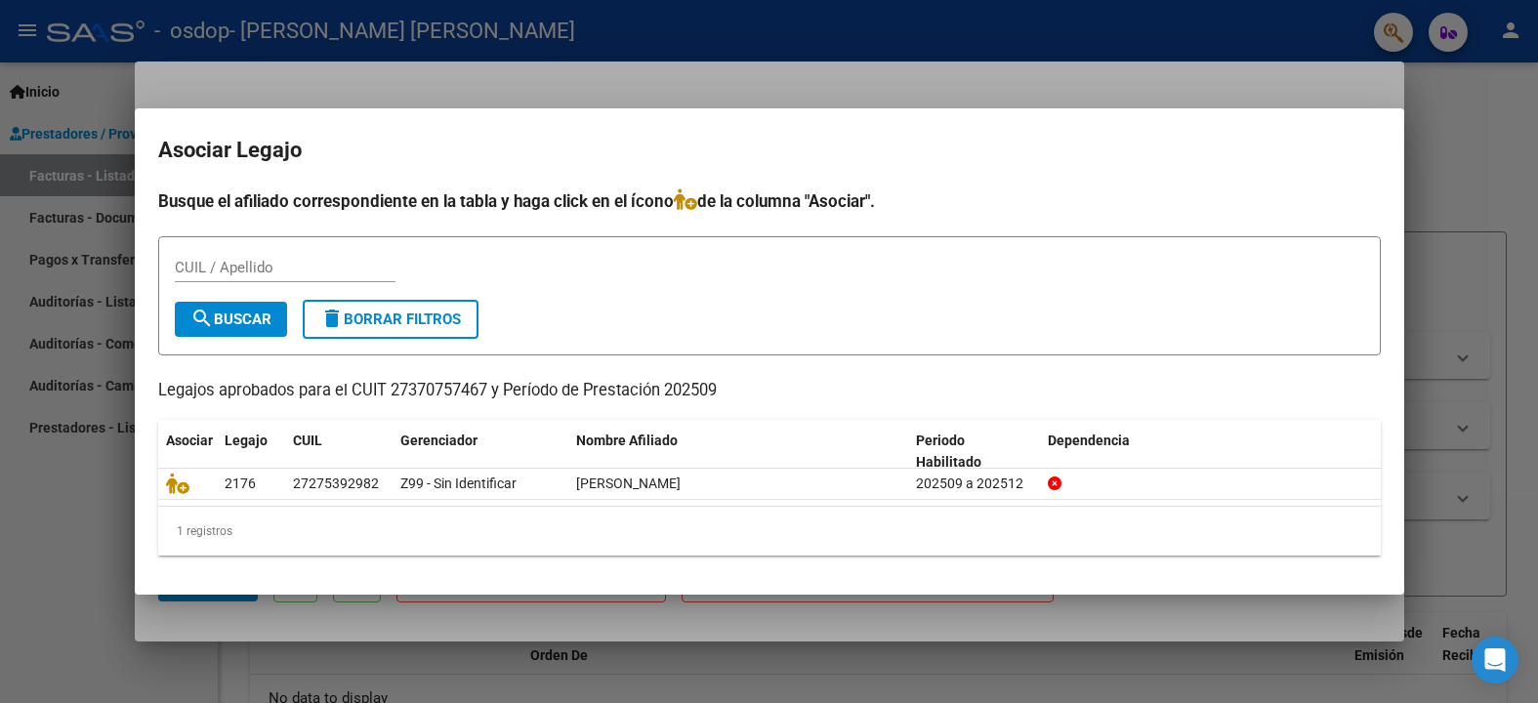
click at [1453, 177] on div at bounding box center [769, 351] width 1538 height 703
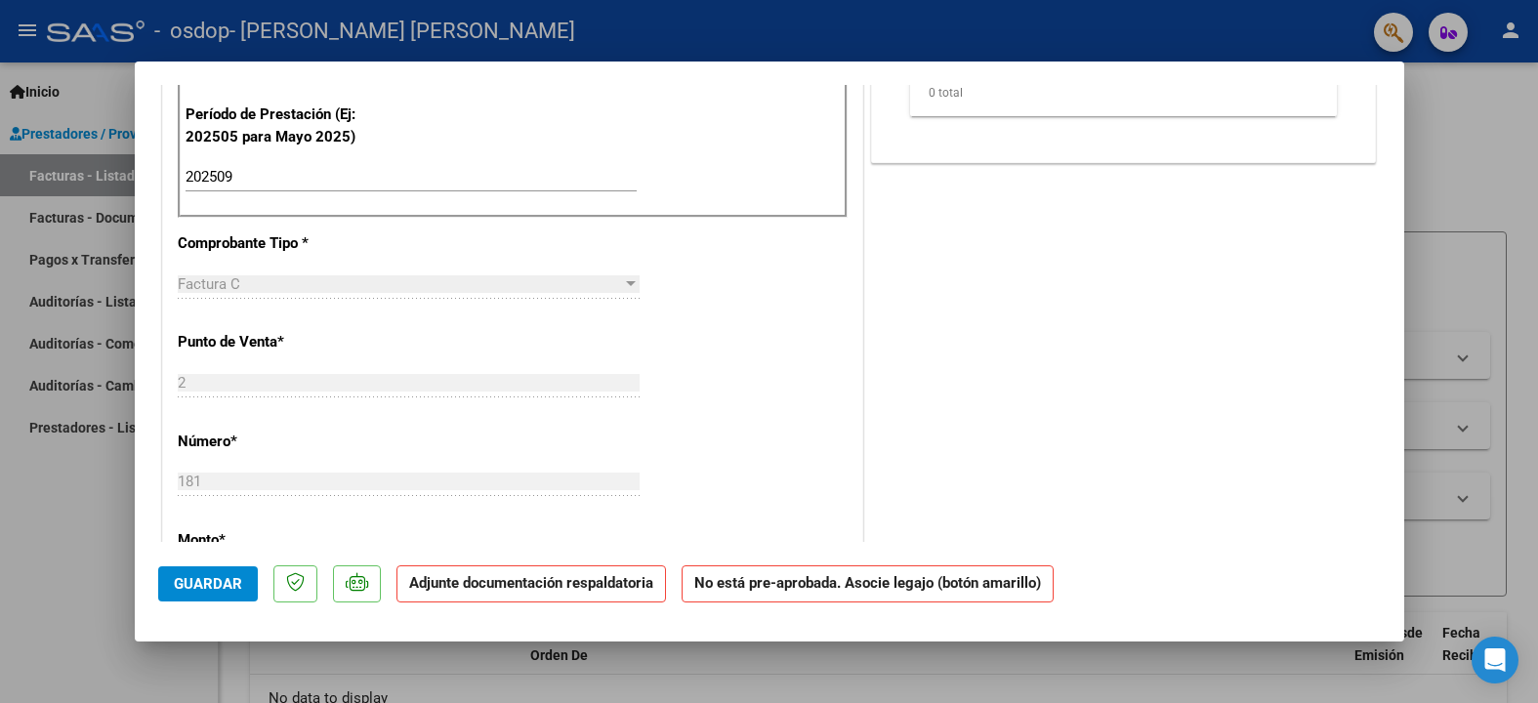
scroll to position [781, 0]
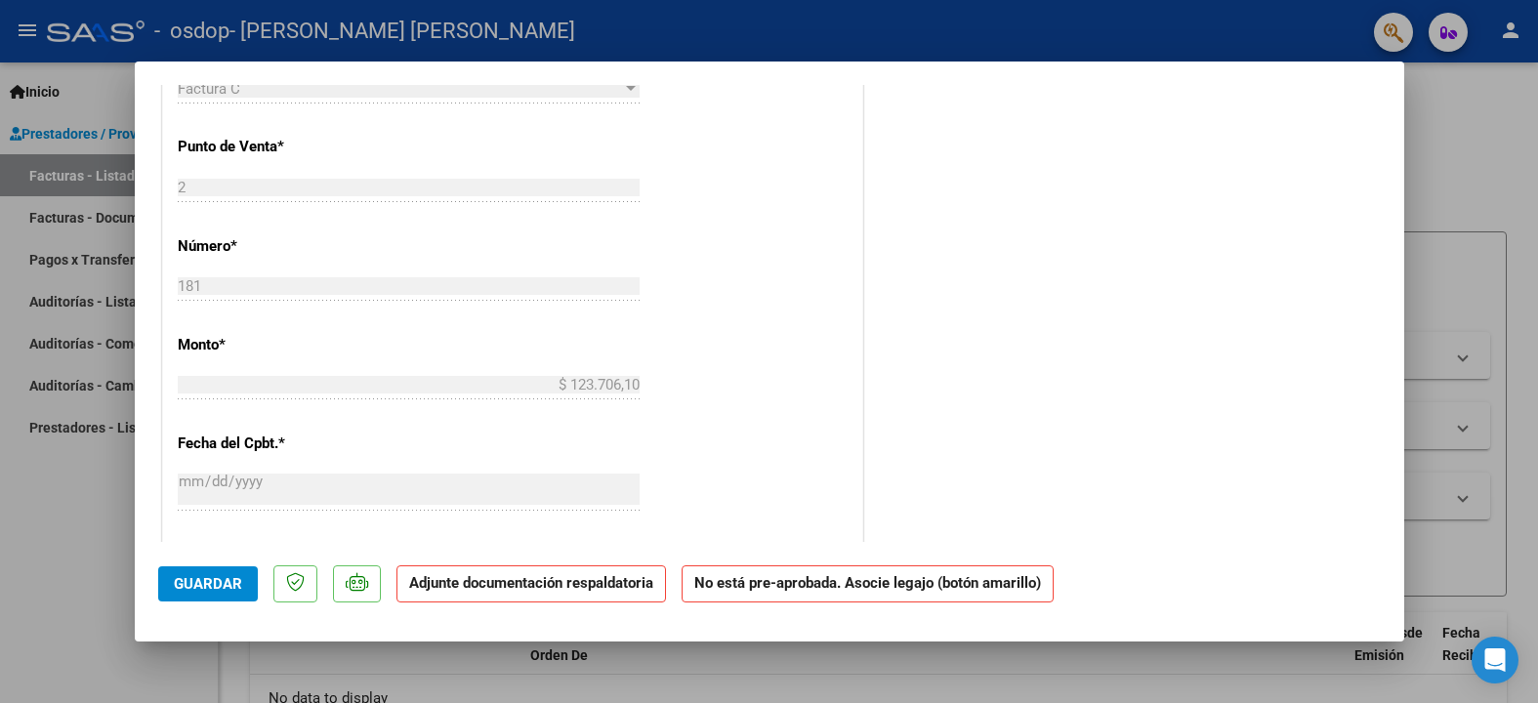
click at [1500, 117] on div at bounding box center [769, 351] width 1538 height 703
type input "$ 0,00"
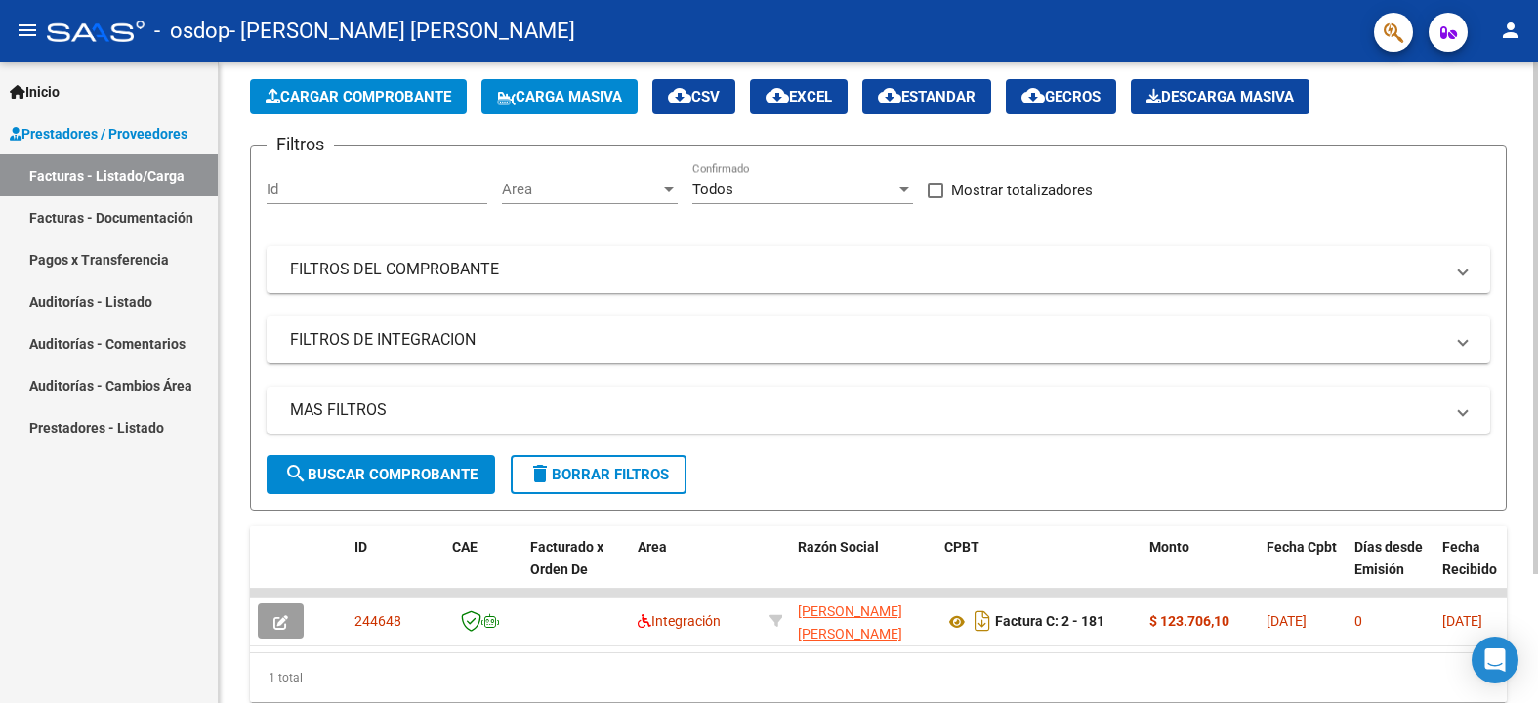
scroll to position [162, 0]
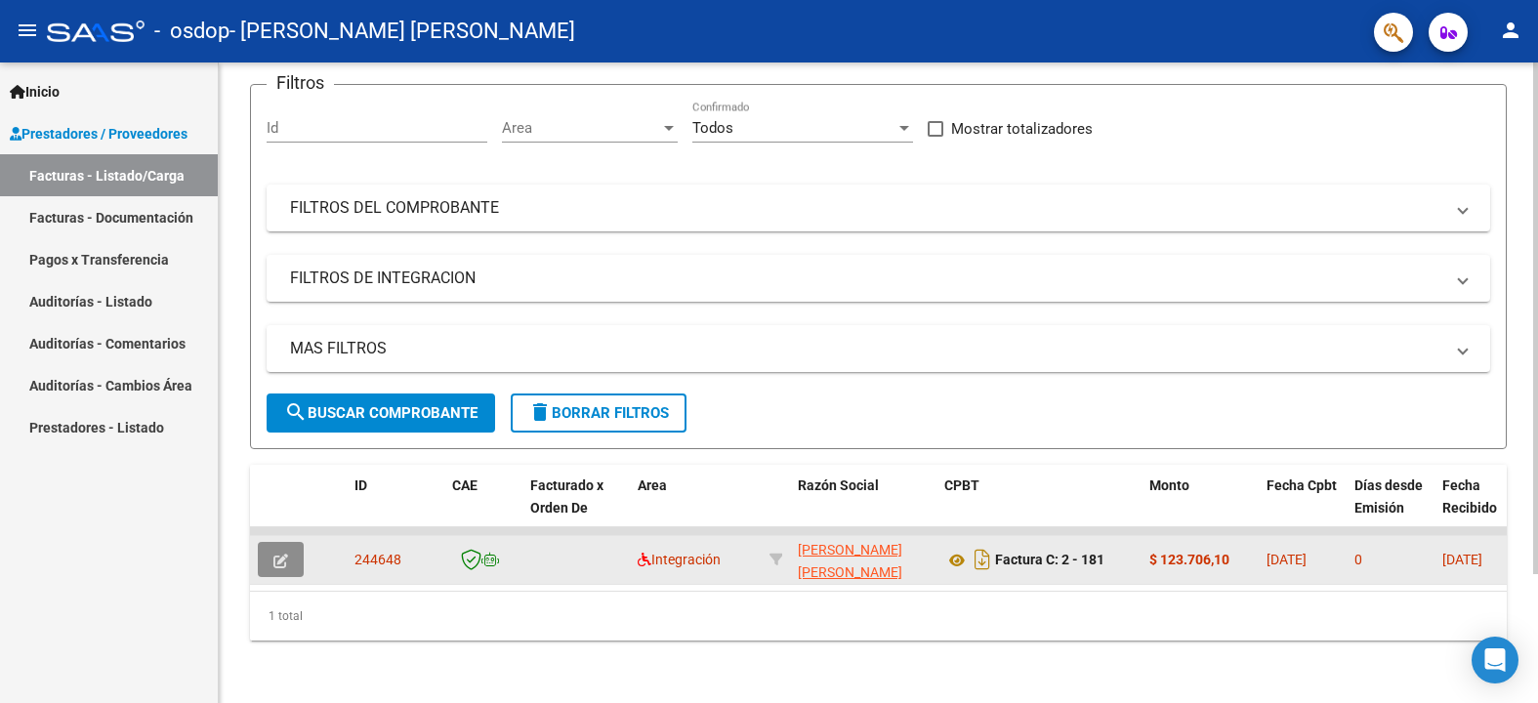
click at [274, 554] on icon "button" at bounding box center [280, 561] width 15 height 15
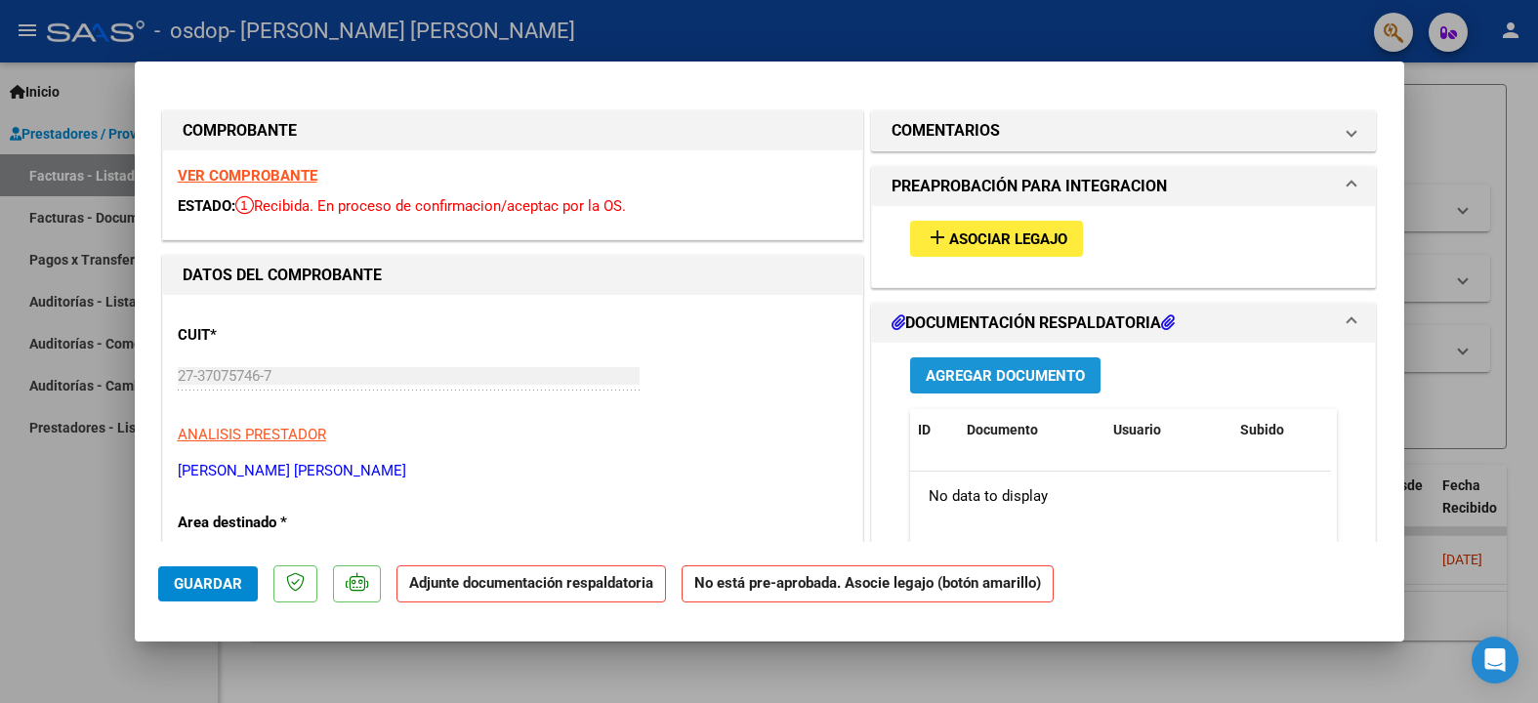
click at [1023, 375] on span "Agregar Documento" at bounding box center [1005, 376] width 159 height 18
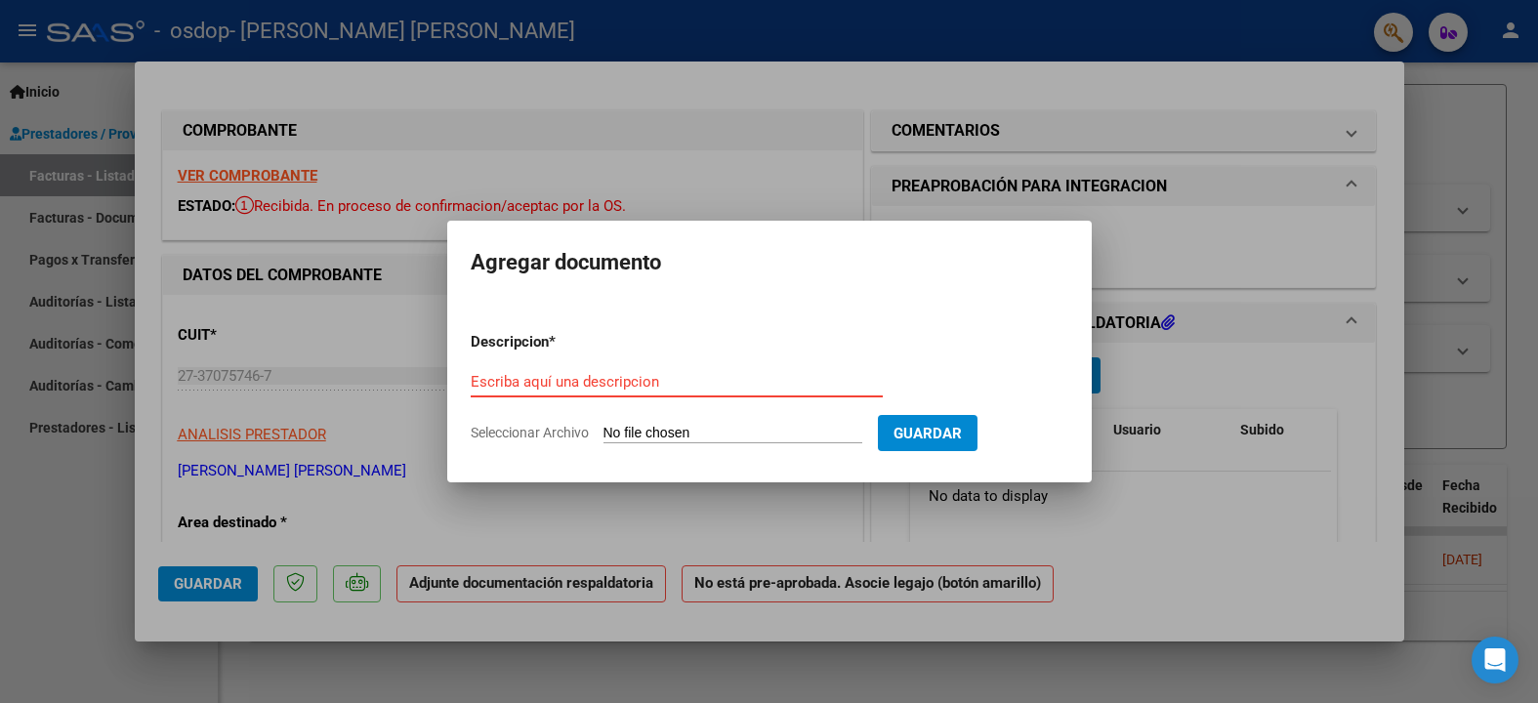
click at [739, 382] on input "Escriba aquí una descripcion" at bounding box center [677, 382] width 412 height 18
type input "asistencia"
click at [726, 440] on input "Seleccionar Archivo" at bounding box center [732, 434] width 259 height 19
type input "C:\fakepath\asist [PERSON_NAME] to [DATE].jpeg"
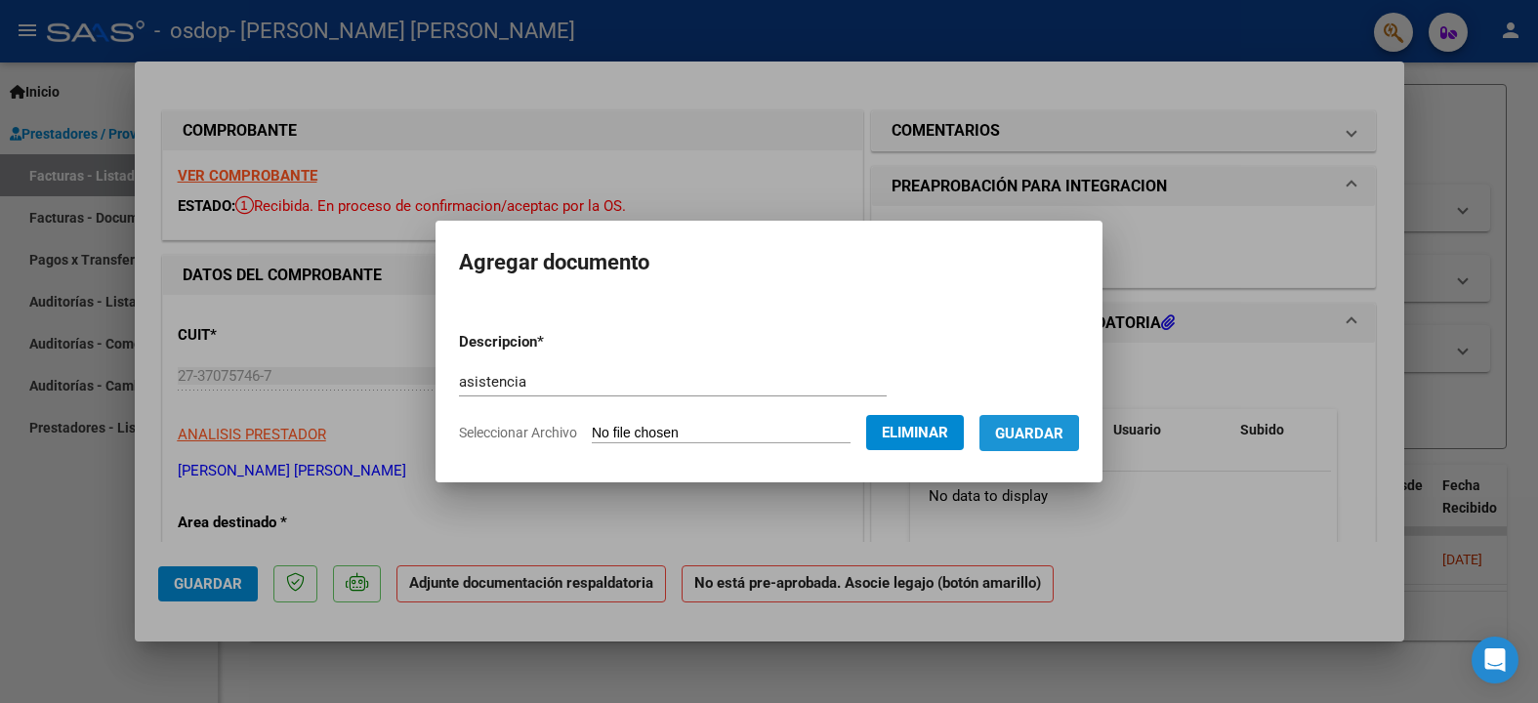
click at [1015, 435] on span "Guardar" at bounding box center [1029, 434] width 68 height 18
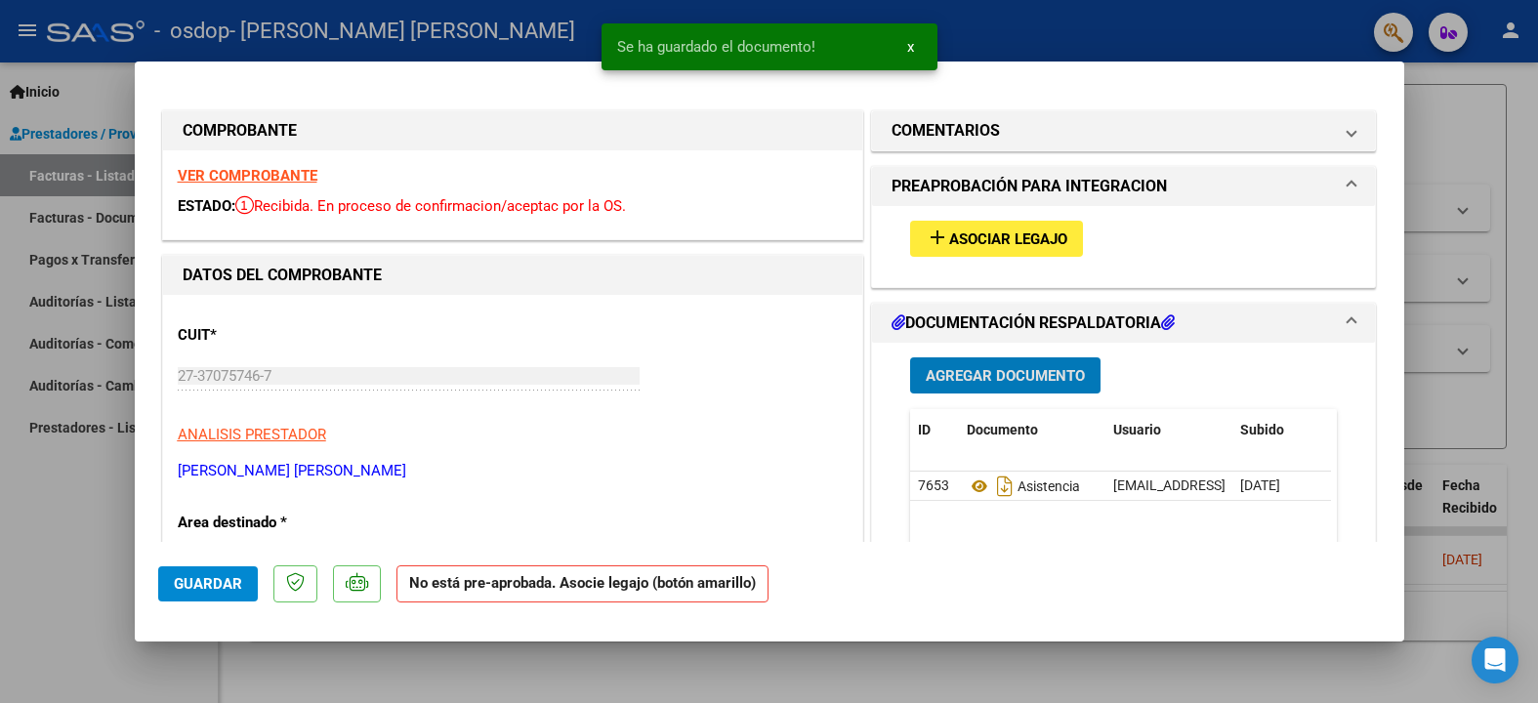
click at [956, 237] on span "Asociar Legajo" at bounding box center [1008, 239] width 118 height 18
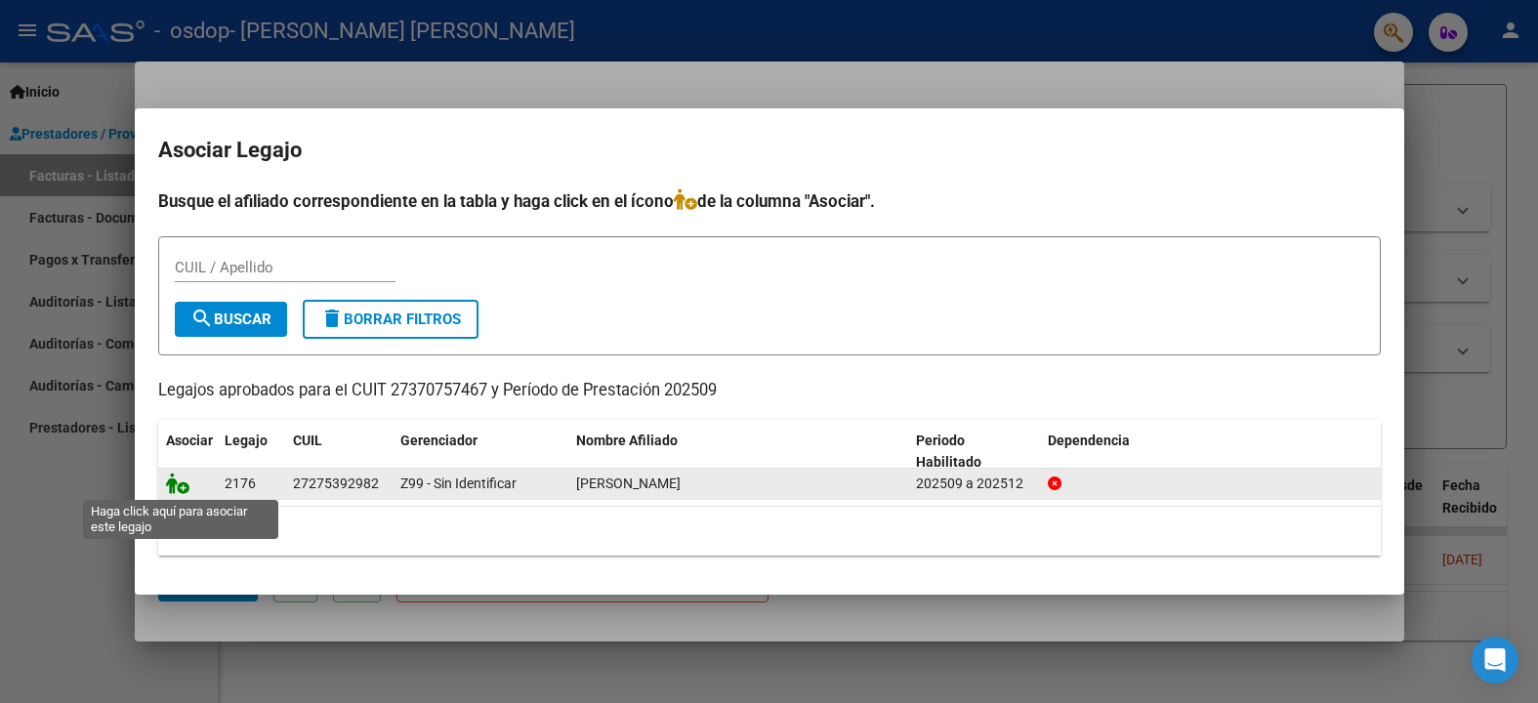
click at [176, 483] on icon at bounding box center [177, 483] width 23 height 21
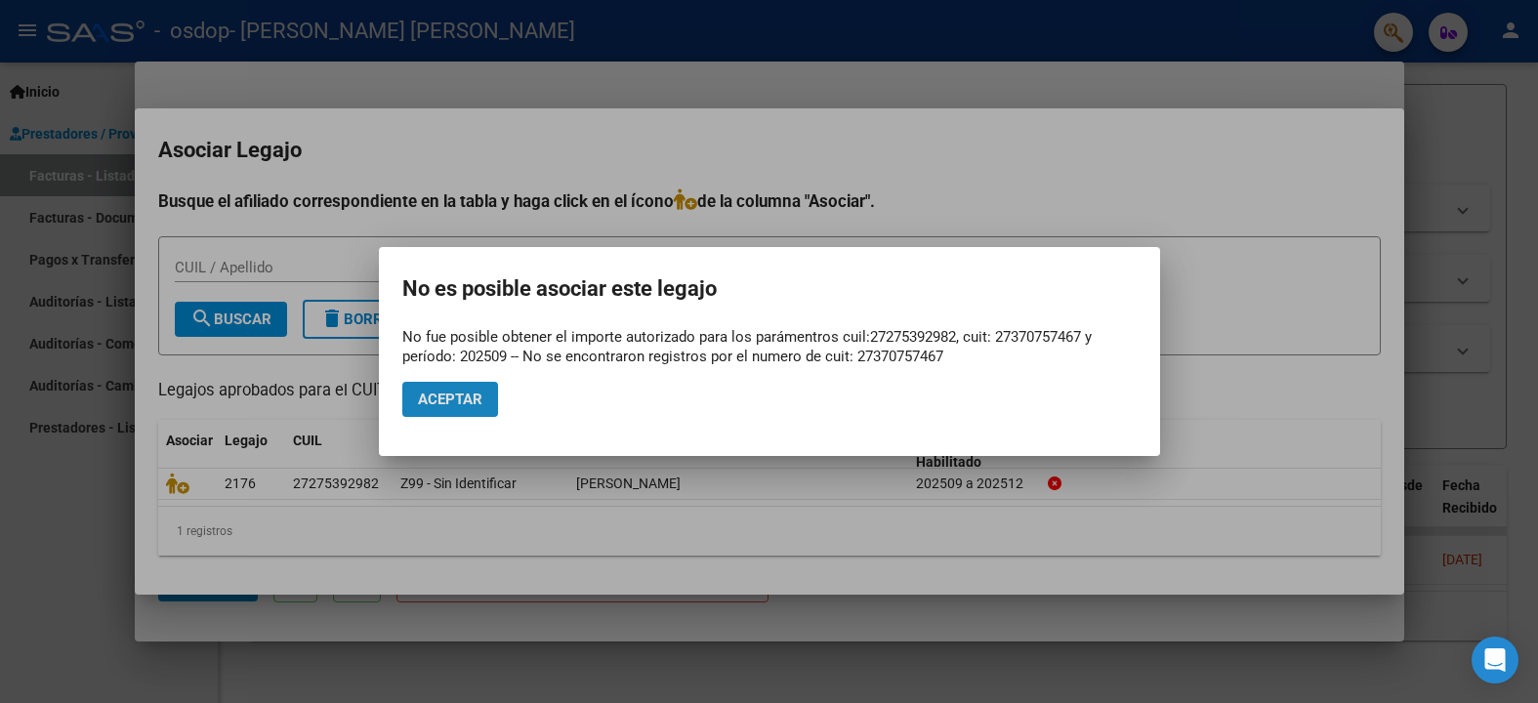
click at [464, 390] on button "Aceptar" at bounding box center [450, 399] width 96 height 35
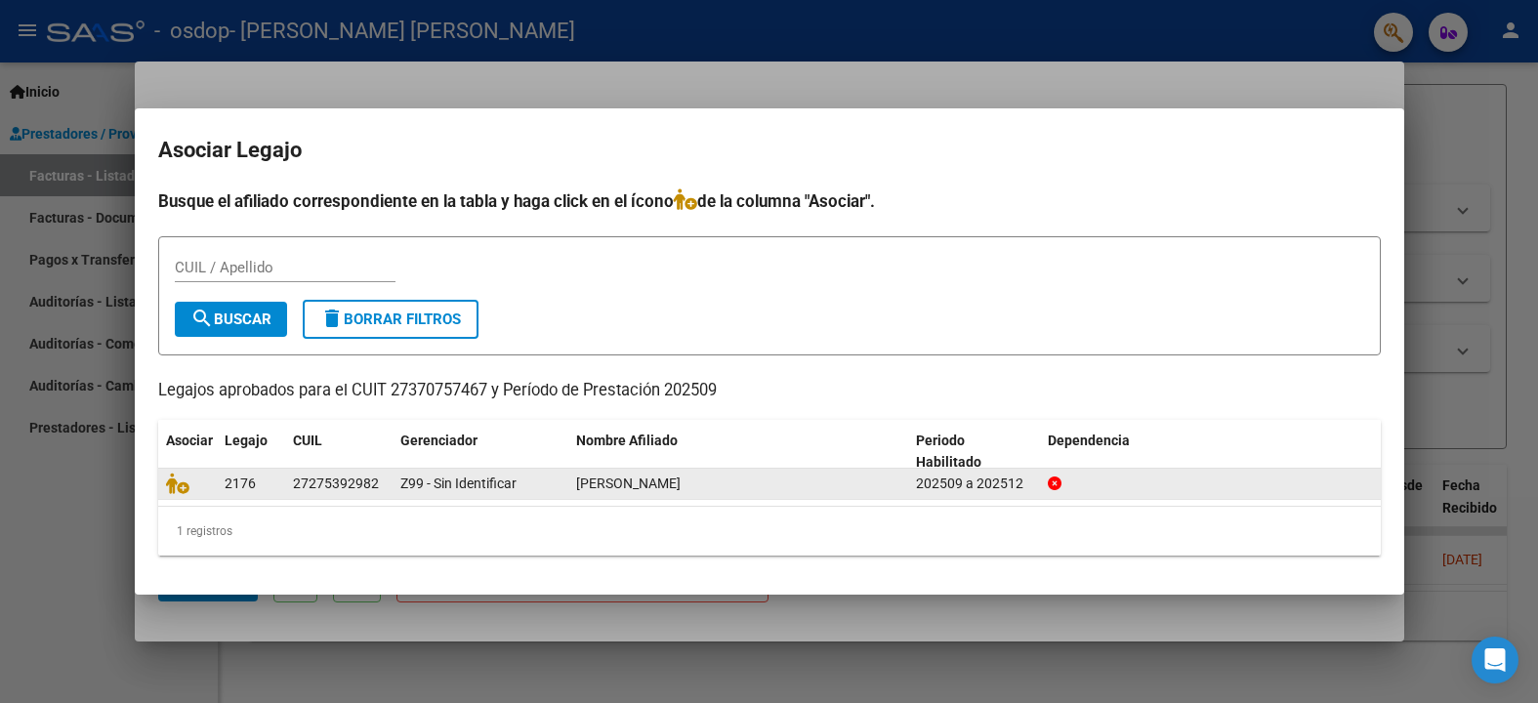
click at [616, 484] on span "[PERSON_NAME]" at bounding box center [628, 484] width 104 height 16
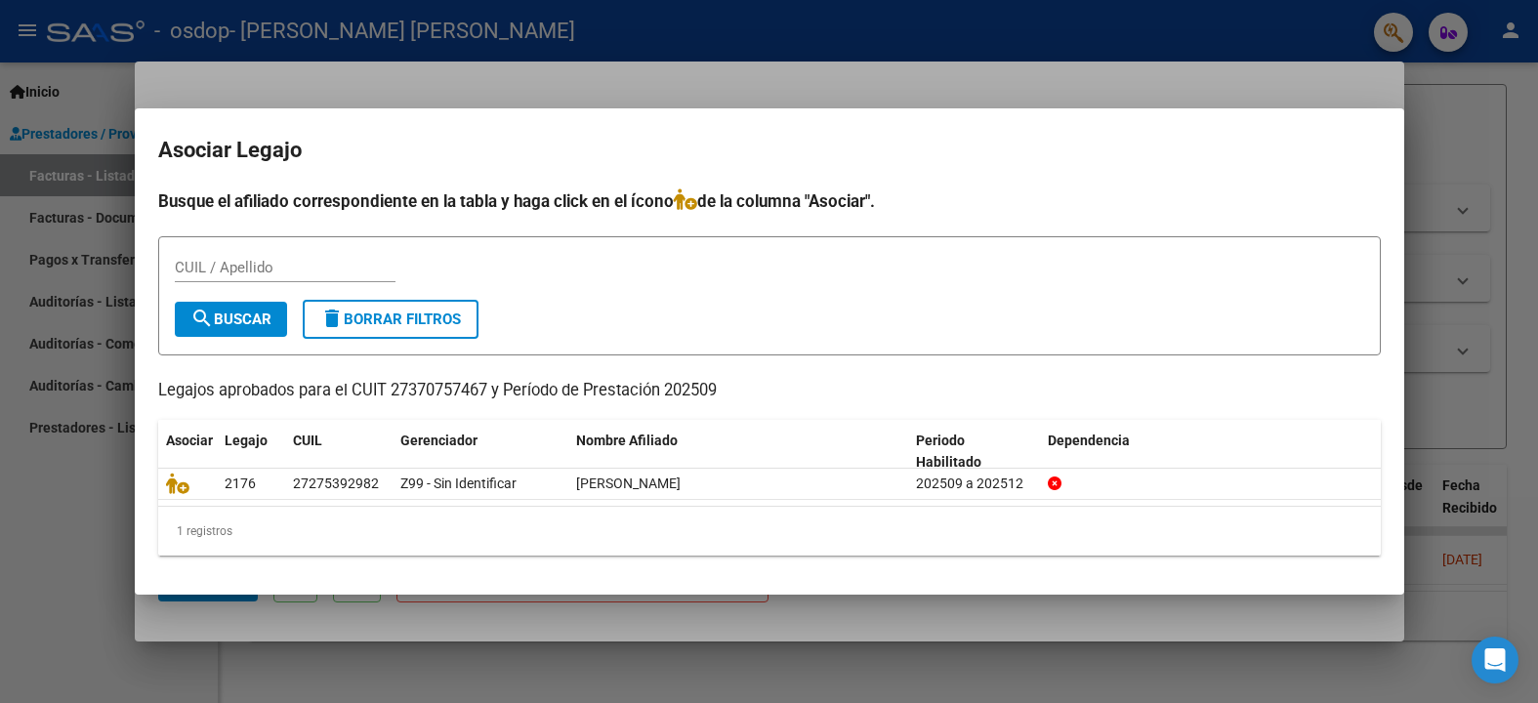
click at [192, 268] on input "CUIL / Apellido" at bounding box center [285, 268] width 221 height 18
click at [1469, 116] on div at bounding box center [769, 351] width 1538 height 703
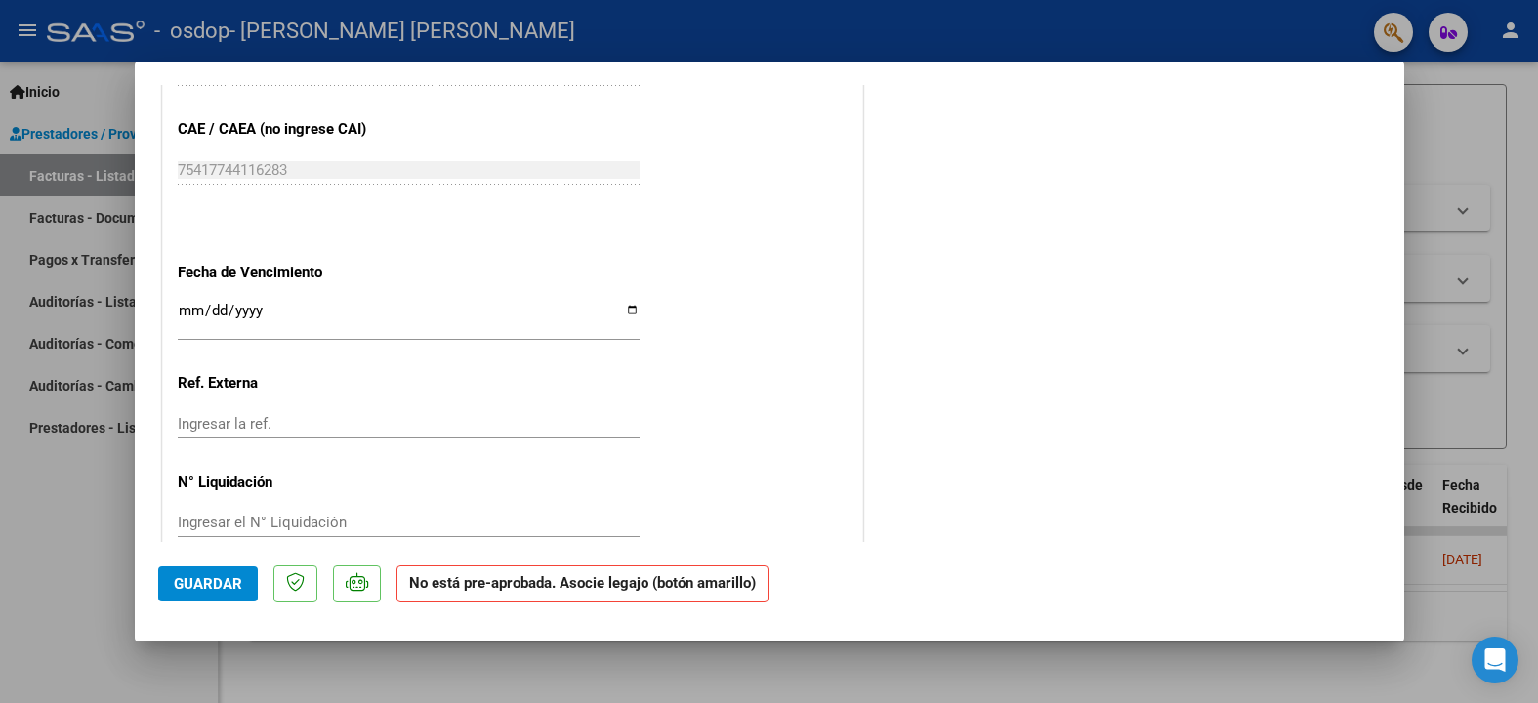
scroll to position [1168, 0]
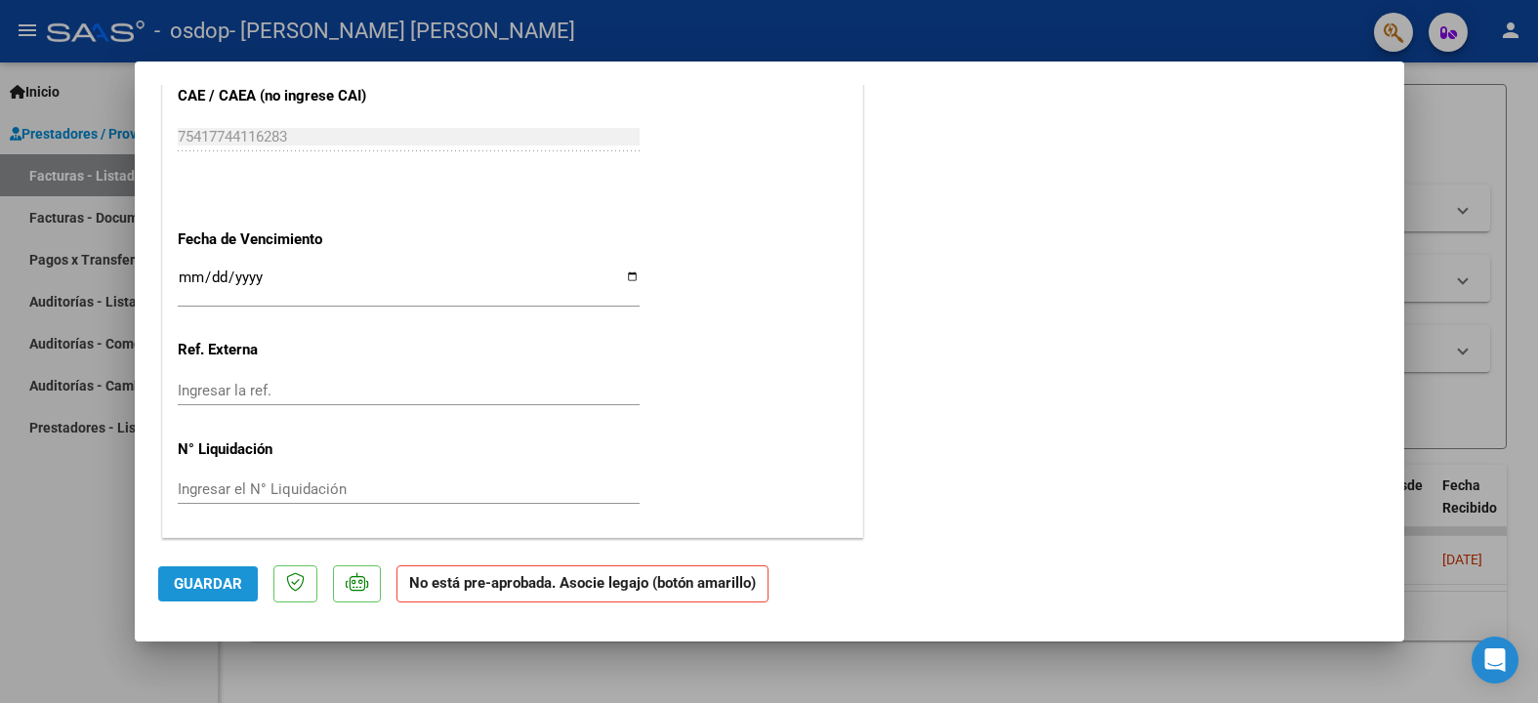
click at [188, 595] on button "Guardar" at bounding box center [208, 583] width 100 height 35
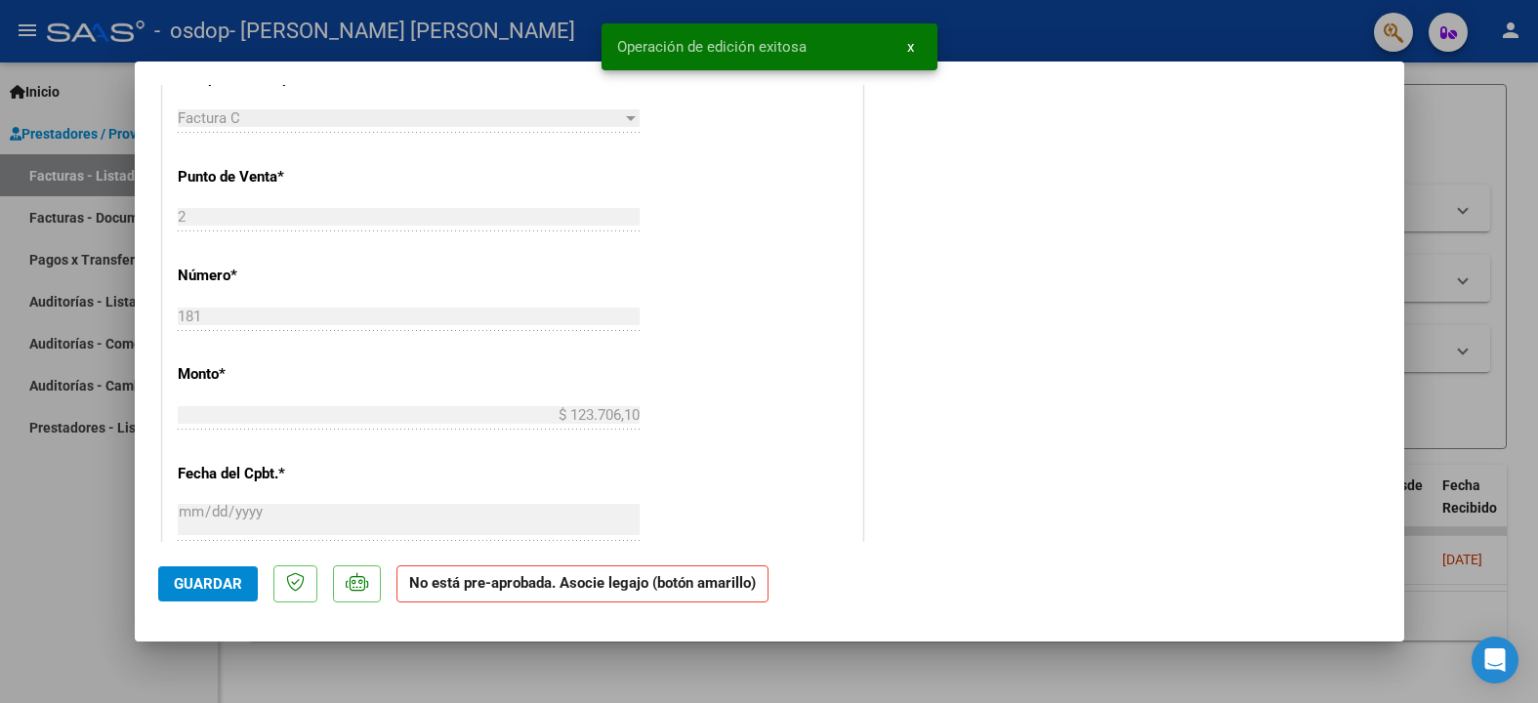
scroll to position [0, 0]
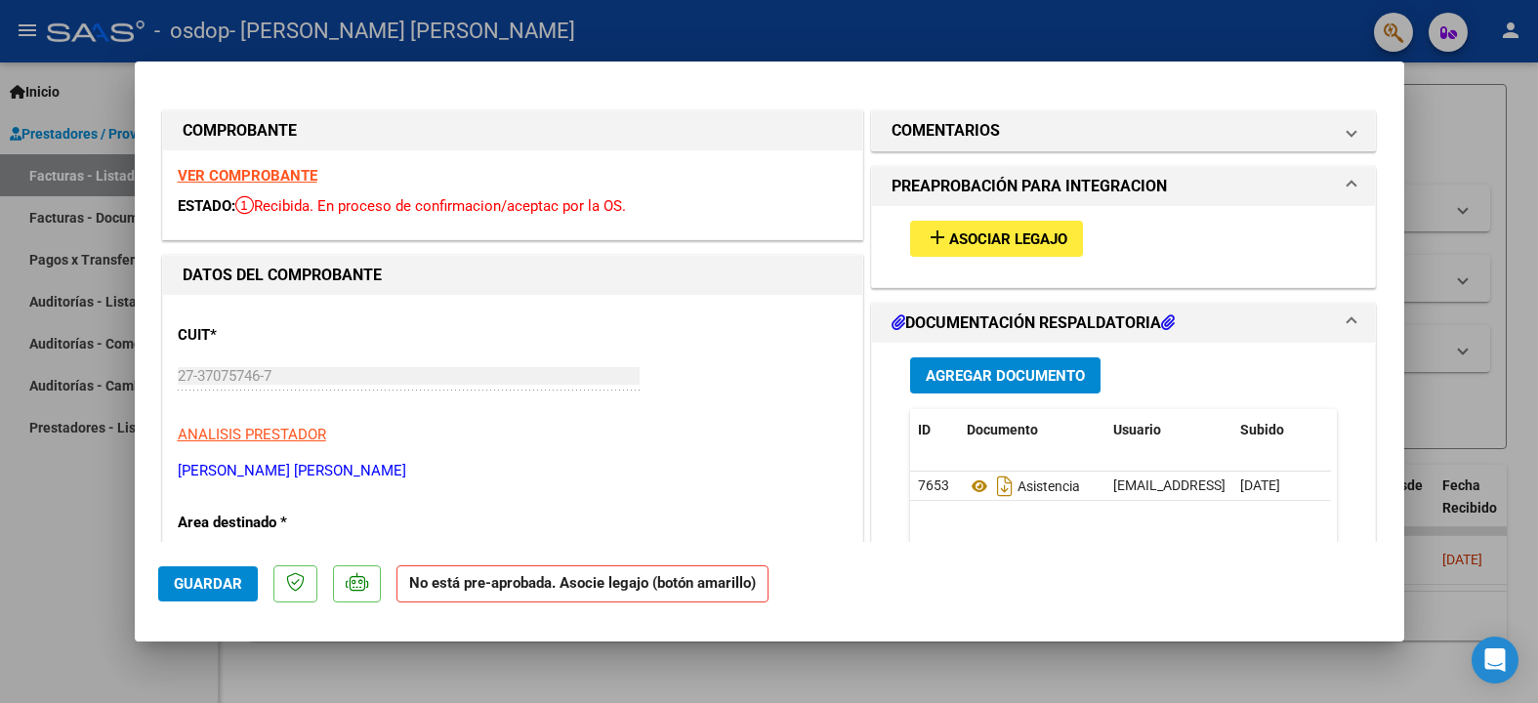
click at [1433, 92] on div at bounding box center [769, 351] width 1538 height 703
type input "$ 0,00"
